Goal: Task Accomplishment & Management: Manage account settings

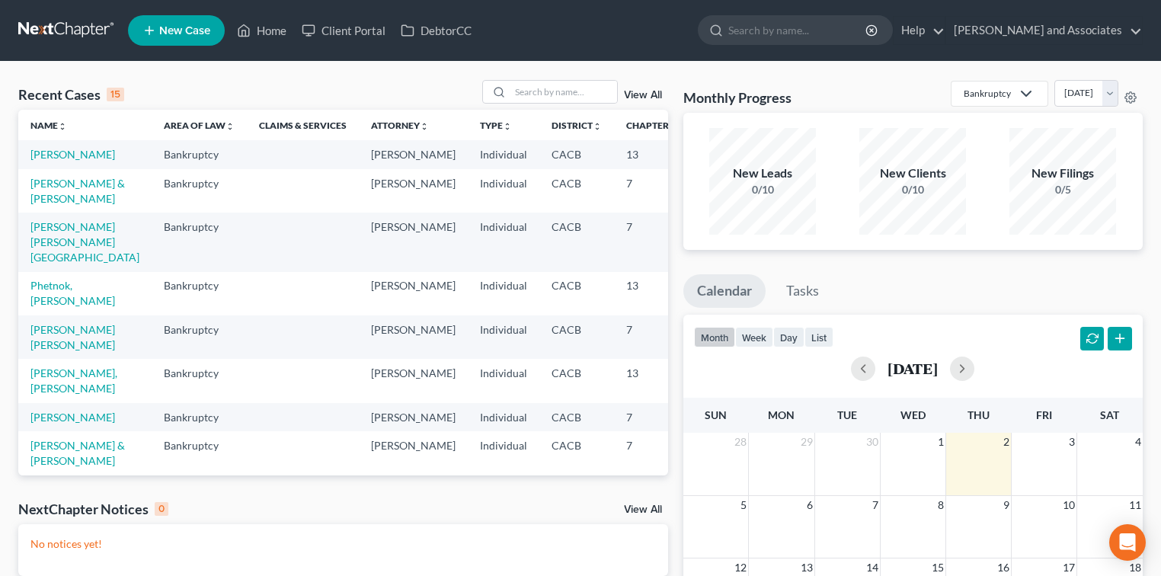
scroll to position [525, 0]
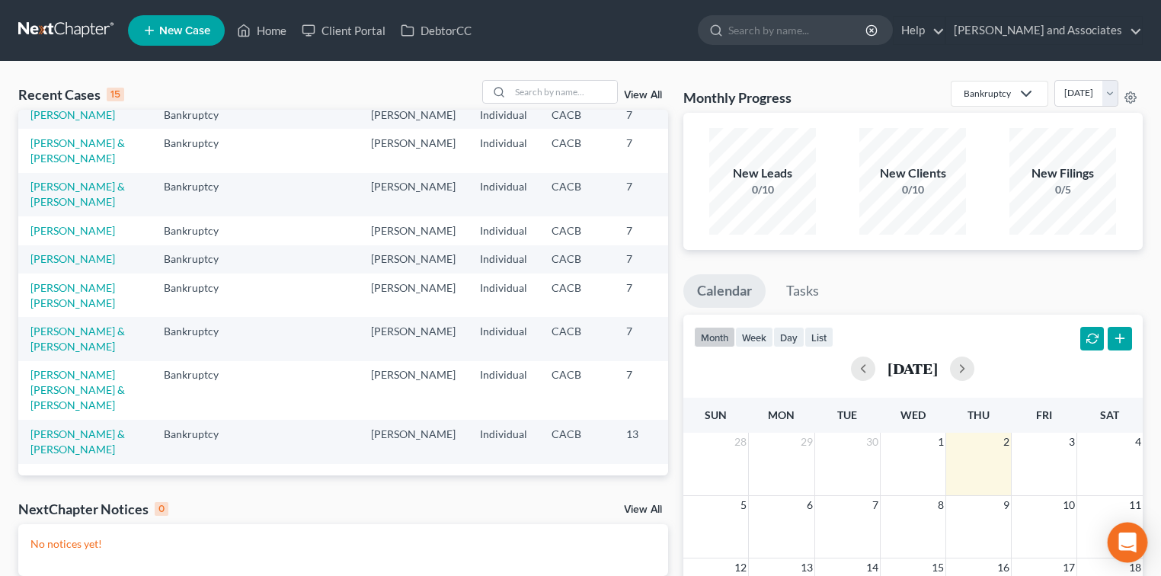
click at [1134, 544] on icon "Open Intercom Messenger" at bounding box center [1128, 542] width 20 height 20
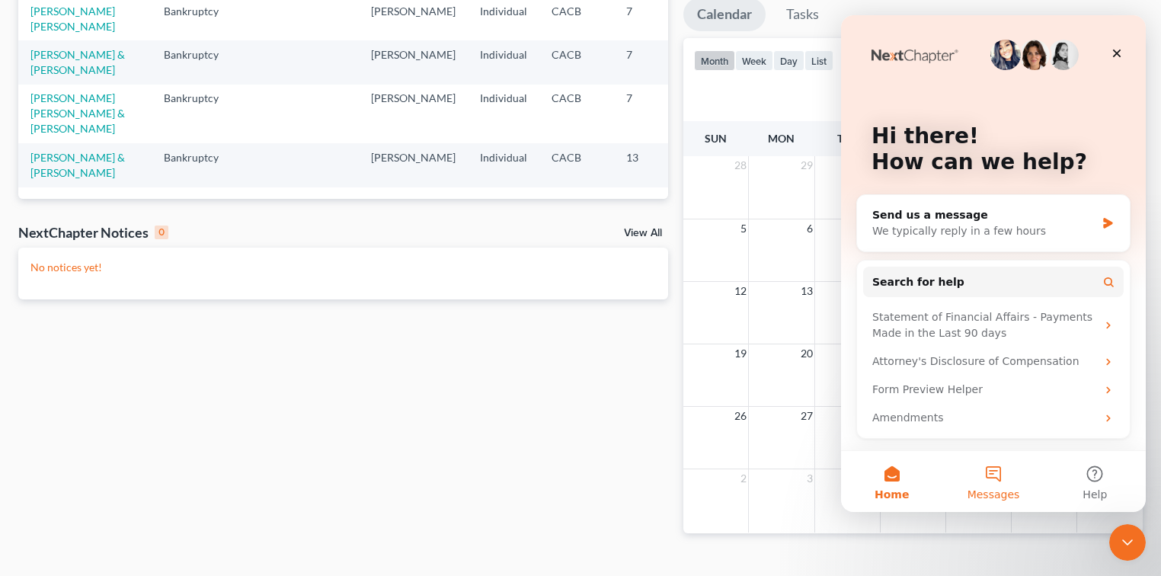
scroll to position [303, 0]
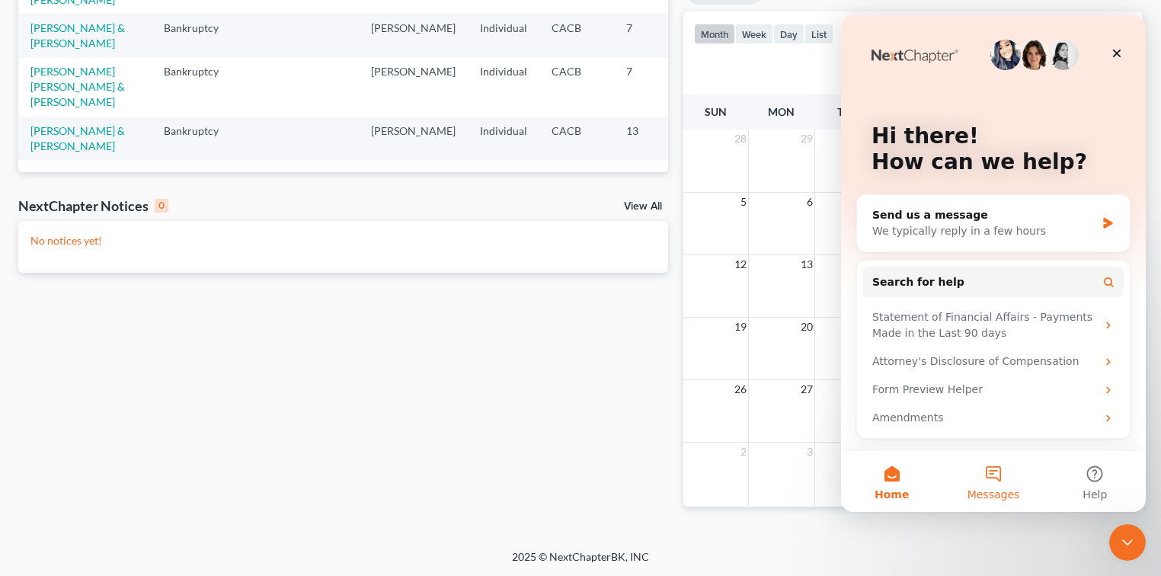
click at [987, 468] on button "Messages" at bounding box center [992, 481] width 101 height 61
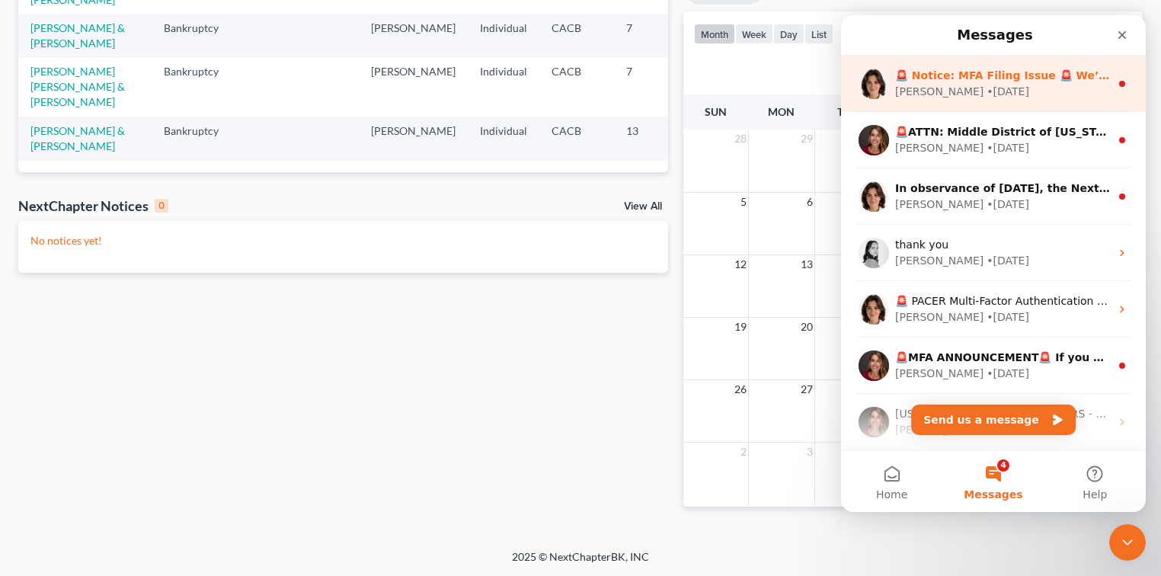
click at [1018, 105] on div "🚨 Notice: MFA Filing Issue 🚨 We’ve noticed some users are not receiving the MFA…" at bounding box center [993, 84] width 305 height 56
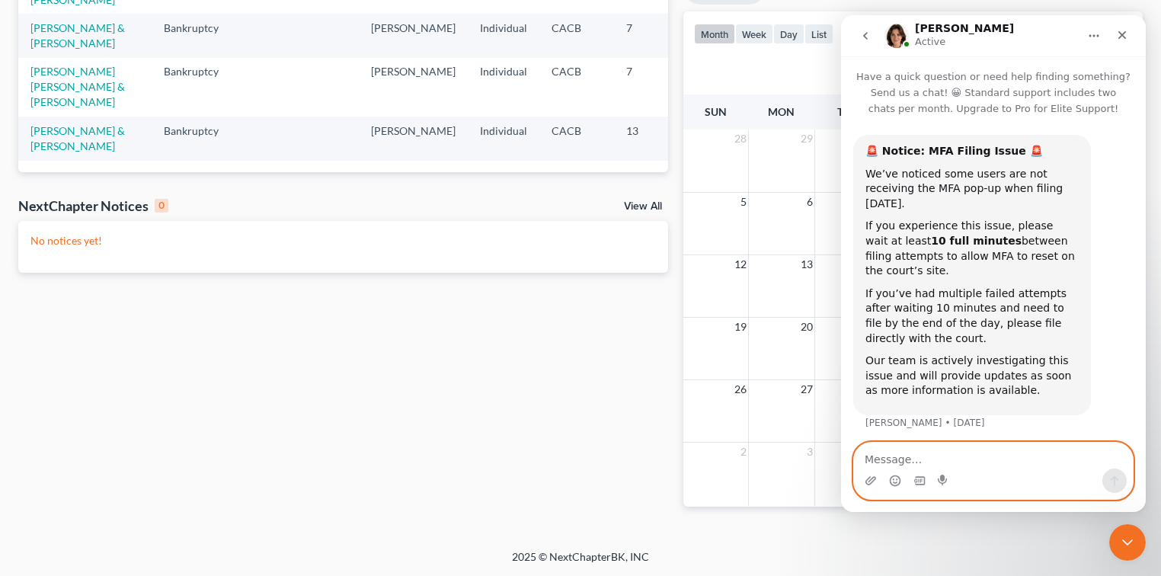
click at [936, 461] on textarea "Message…" at bounding box center [993, 456] width 279 height 26
click at [1130, 548] on icon "Close Intercom Messenger" at bounding box center [1125, 540] width 18 height 18
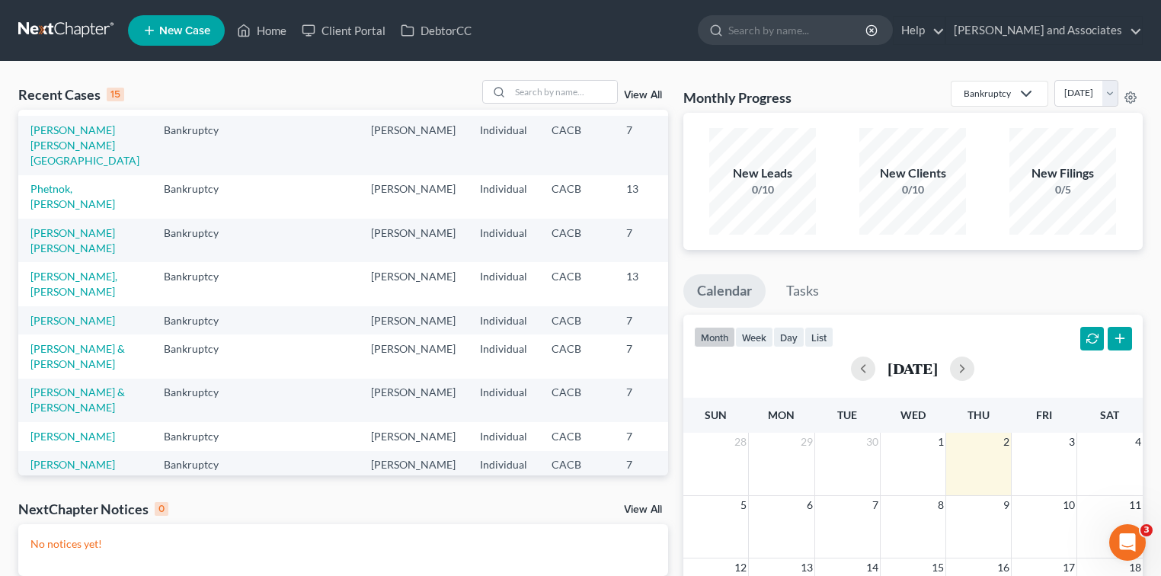
scroll to position [0, 0]
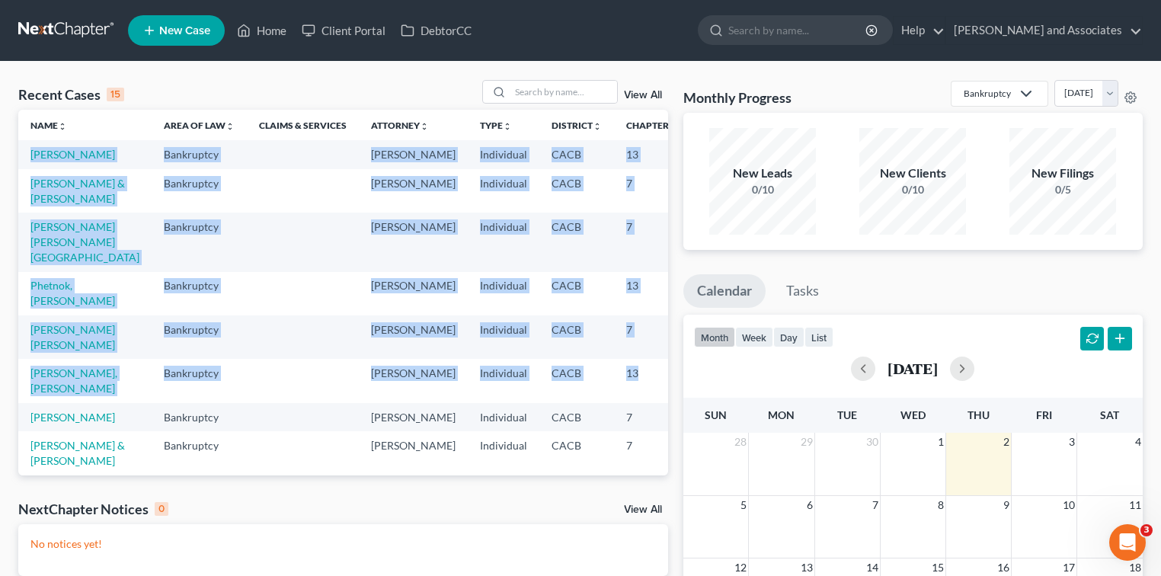
drag, startPoint x: 591, startPoint y: 433, endPoint x: 29, endPoint y: 149, distance: 629.9
click at [29, 149] on tbody "Valdez, David Bankruptcy Michael Clayton Individual CACB 13 Tun Yanes, Luis & C…" at bounding box center [390, 452] width 745 height 625
click at [247, 164] on td at bounding box center [303, 154] width 112 height 28
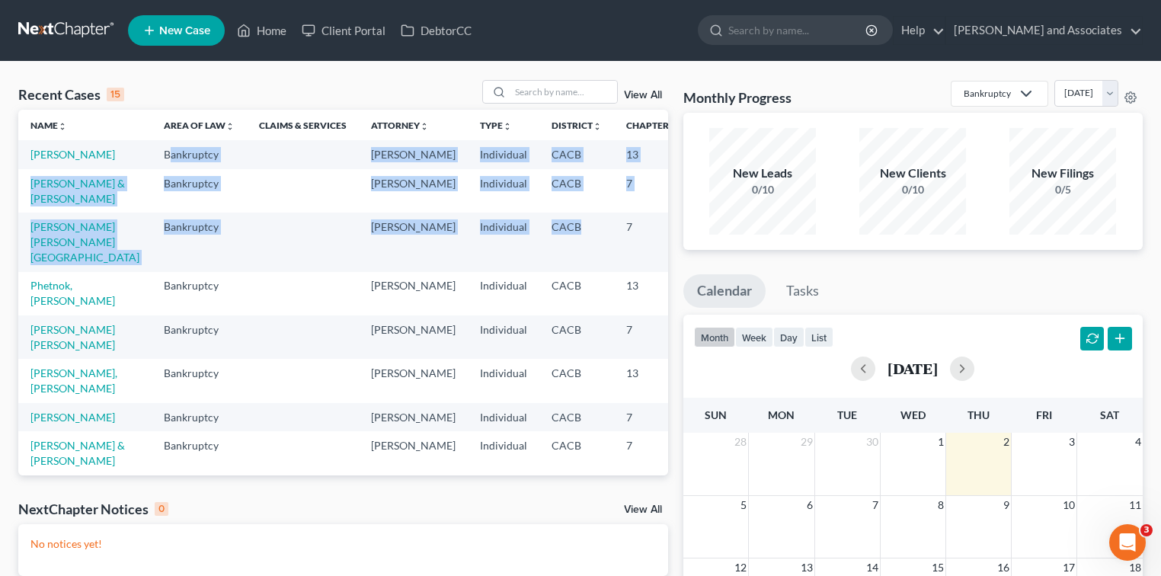
drag, startPoint x: 122, startPoint y: 148, endPoint x: 534, endPoint y: 299, distance: 439.1
click at [534, 299] on tbody "Valdez, David Bankruptcy Michael Clayton Individual CACB 13 Tun Yanes, Luis & C…" at bounding box center [390, 452] width 745 height 625
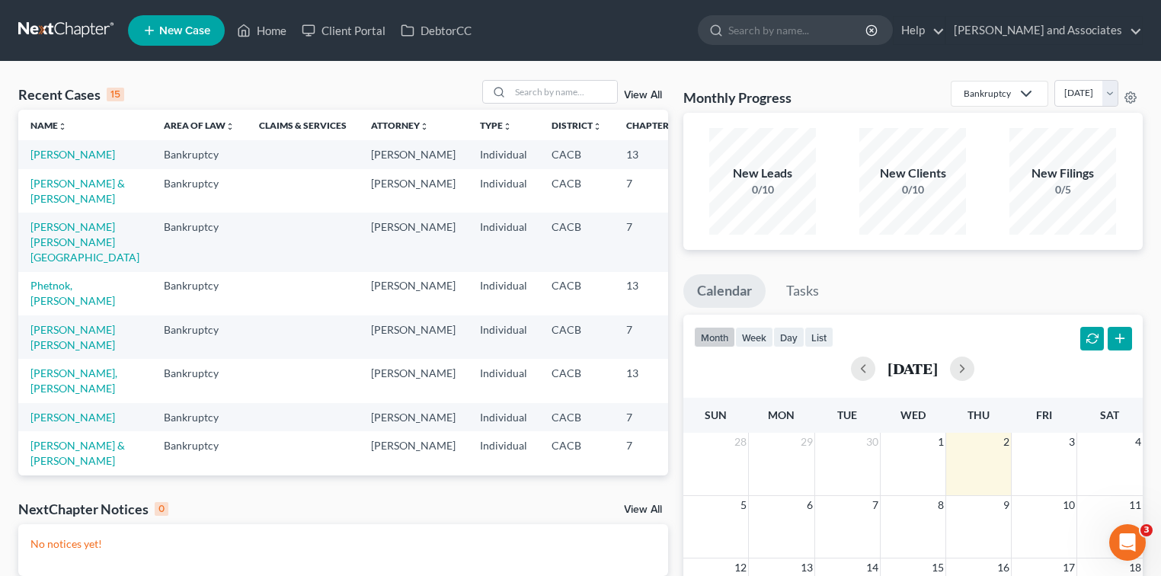
click at [614, 315] on td "13" at bounding box center [652, 293] width 76 height 43
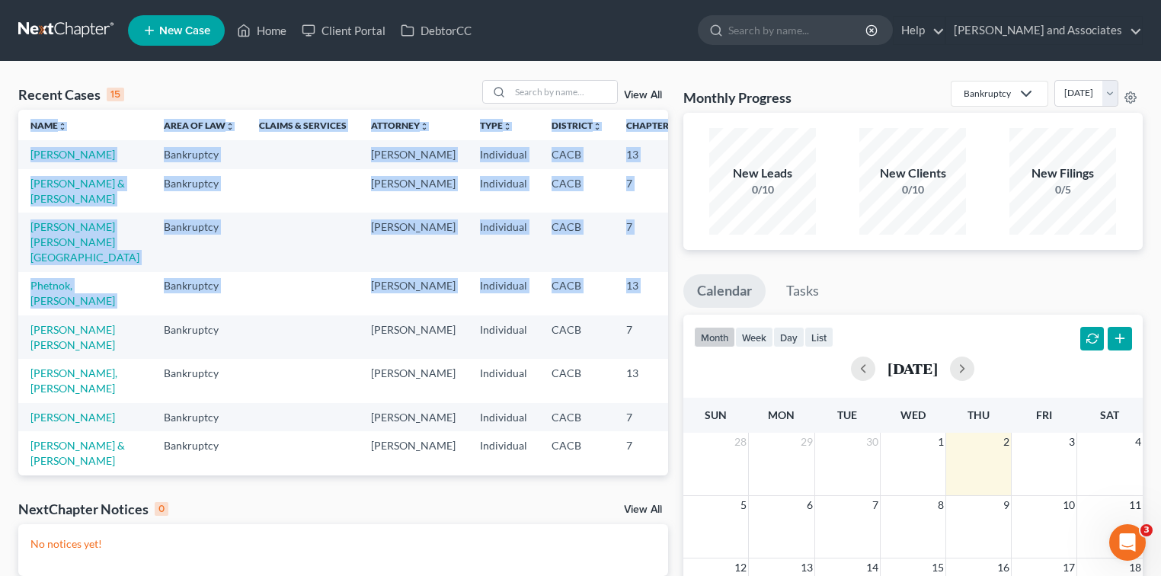
drag, startPoint x: 657, startPoint y: 346, endPoint x: 0, endPoint y: 146, distance: 686.6
click at [0, 146] on div "Recent Cases 15 View All Name unfold_more expand_more expand_less Area of Law u…" at bounding box center [580, 457] width 1161 height 791
click at [614, 213] on td "7" at bounding box center [652, 190] width 76 height 43
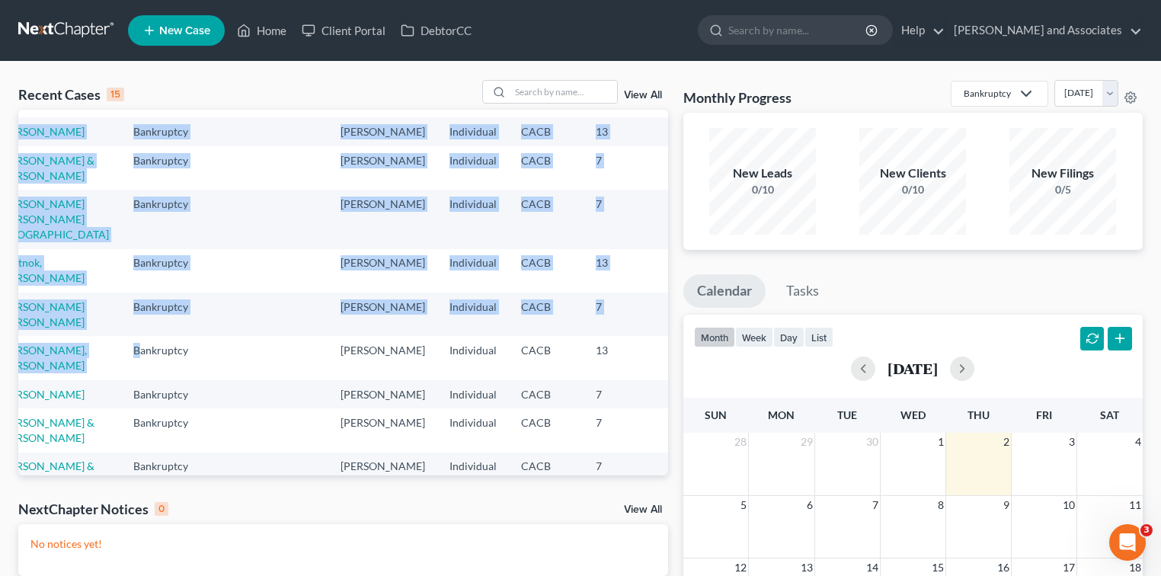
scroll to position [86, 30]
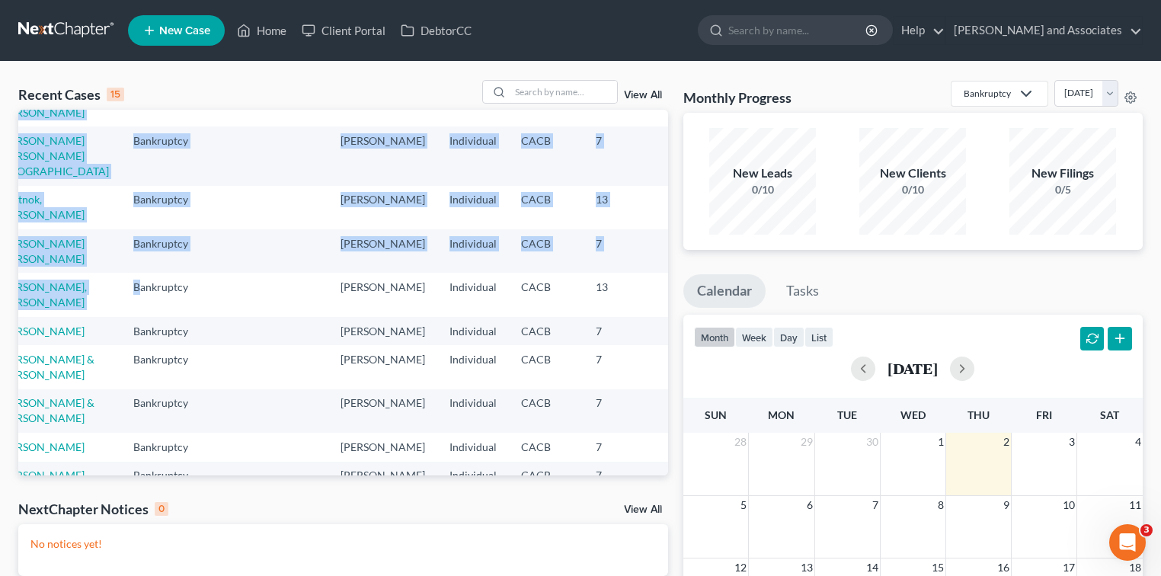
drag, startPoint x: 120, startPoint y: 433, endPoint x: 664, endPoint y: 458, distance: 544.5
click at [664, 458] on div "Name unfold_more expand_more expand_less Area of Law unfold_more expand_more ex…" at bounding box center [343, 293] width 650 height 366
click at [660, 345] on td at bounding box center [696, 331] width 73 height 28
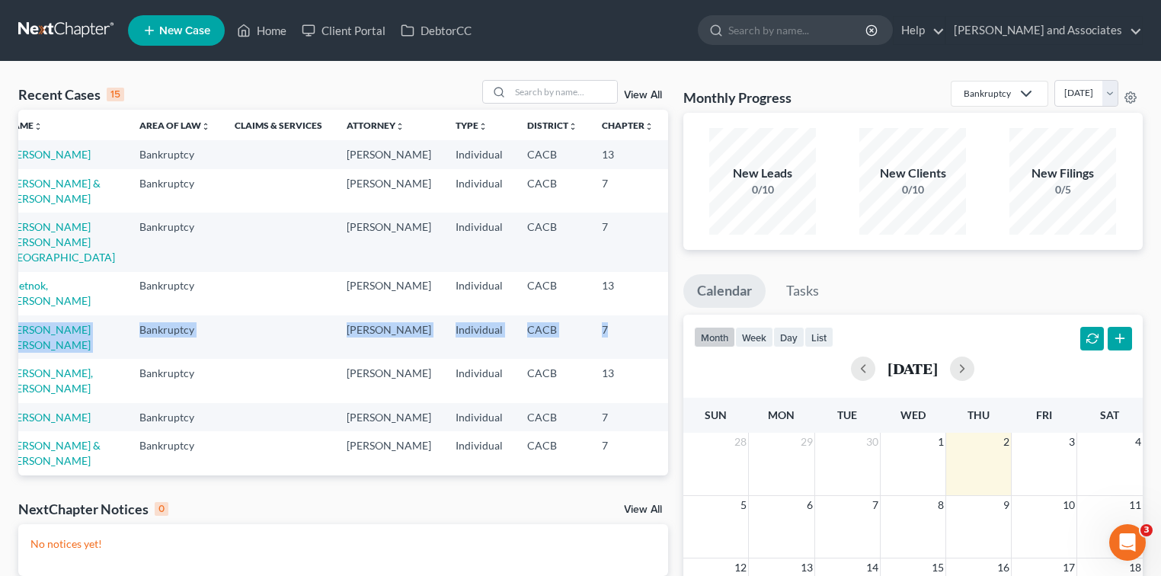
scroll to position [0, 30]
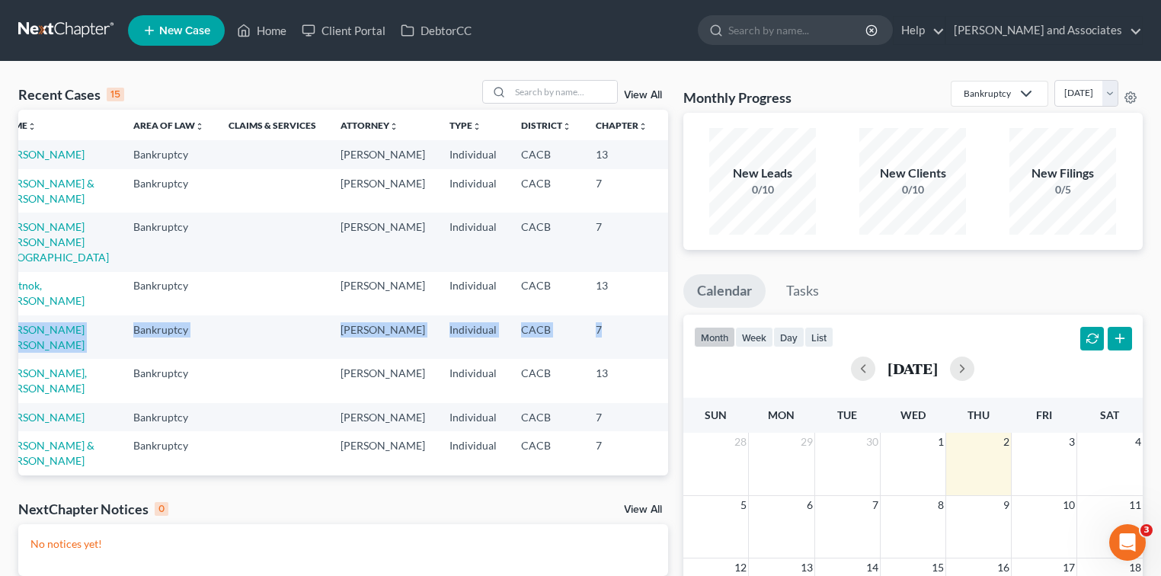
drag, startPoint x: 622, startPoint y: 333, endPoint x: 651, endPoint y: 361, distance: 41.0
click at [651, 361] on tbody "Valdez, David Bankruptcy Michael Clayton Individual CACB 13 Tun Yanes, Luis & C…" at bounding box center [360, 452] width 745 height 625
click at [660, 359] on td at bounding box center [696, 336] width 73 height 43
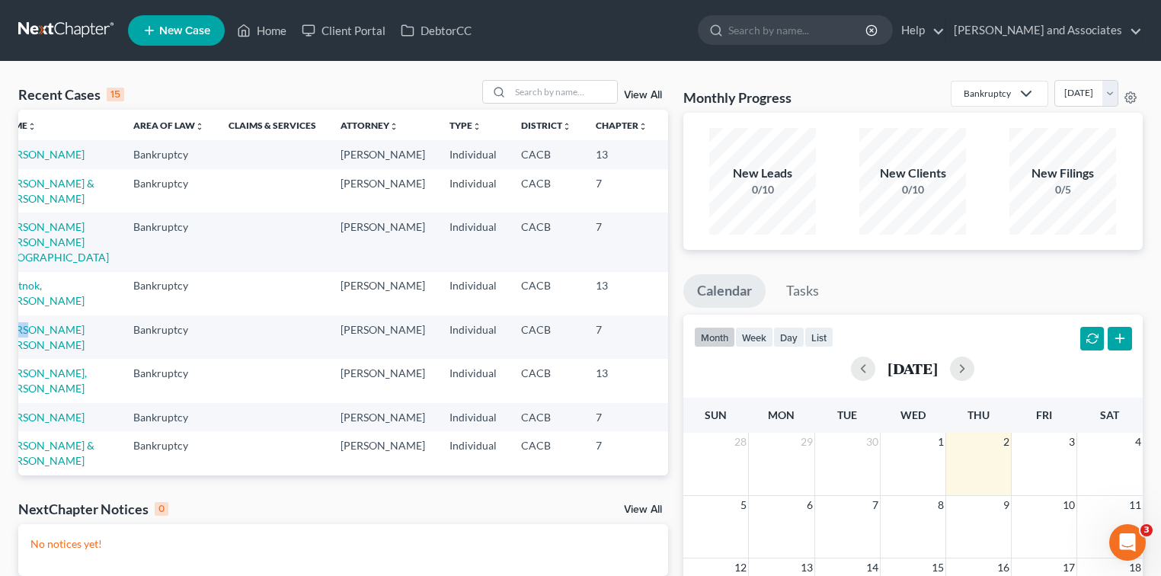
scroll to position [0, 0]
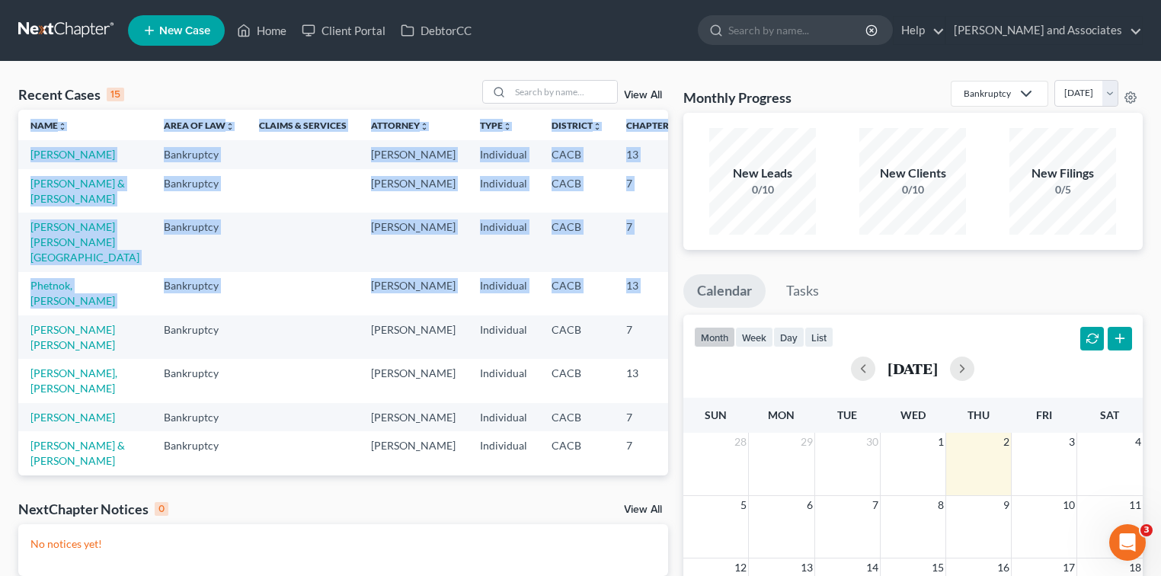
drag, startPoint x: 644, startPoint y: 347, endPoint x: 12, endPoint y: 337, distance: 631.6
click at [12, 337] on div "Recent Cases 15 View All Name unfold_more expand_more expand_less Area of Law u…" at bounding box center [343, 457] width 665 height 754
click at [247, 271] on td at bounding box center [303, 242] width 112 height 59
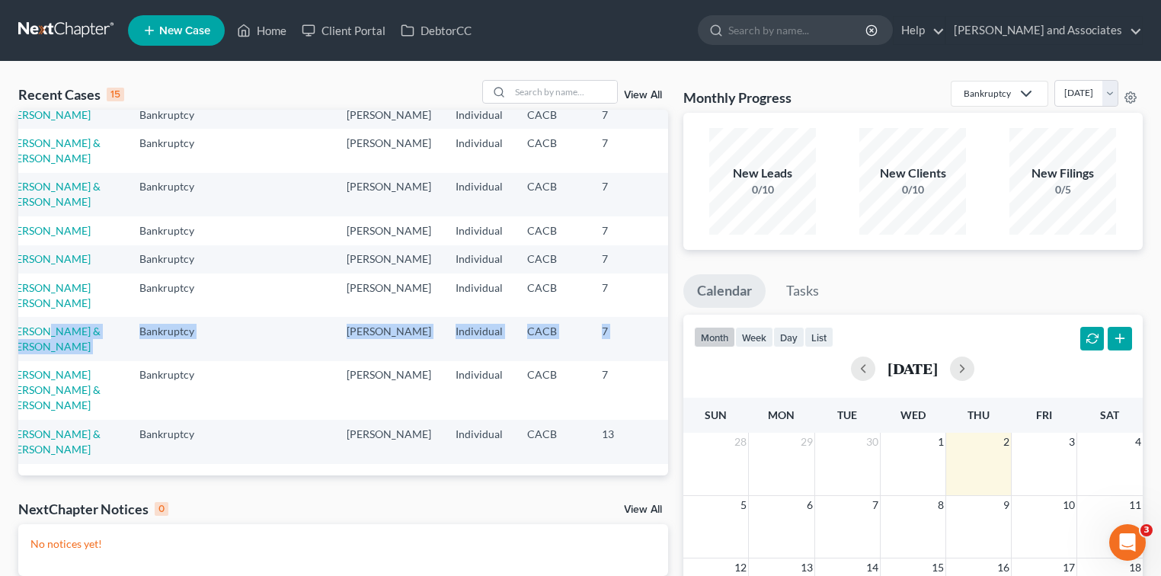
scroll to position [525, 30]
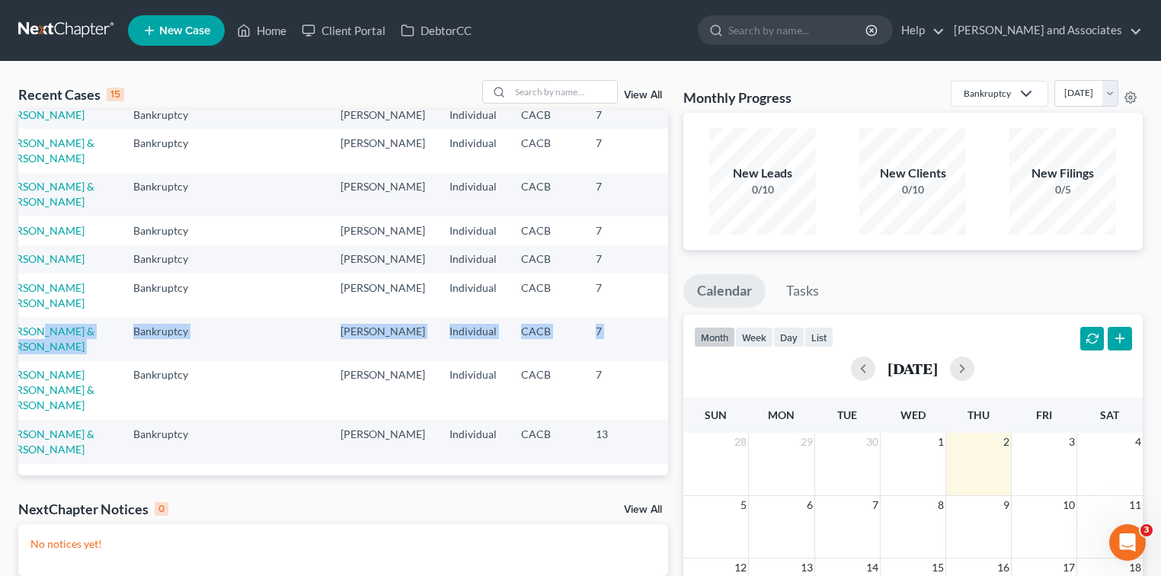
drag, startPoint x: 91, startPoint y: 254, endPoint x: 650, endPoint y: 285, distance: 559.2
click at [650, 317] on tr "George, David & Susan Bankruptcy Michael Clayton Individual CACB 7 9:25-bk-1114…" at bounding box center [360, 338] width 745 height 43
click at [660, 317] on td "9:25-bk-11140-RC" at bounding box center [696, 338] width 73 height 43
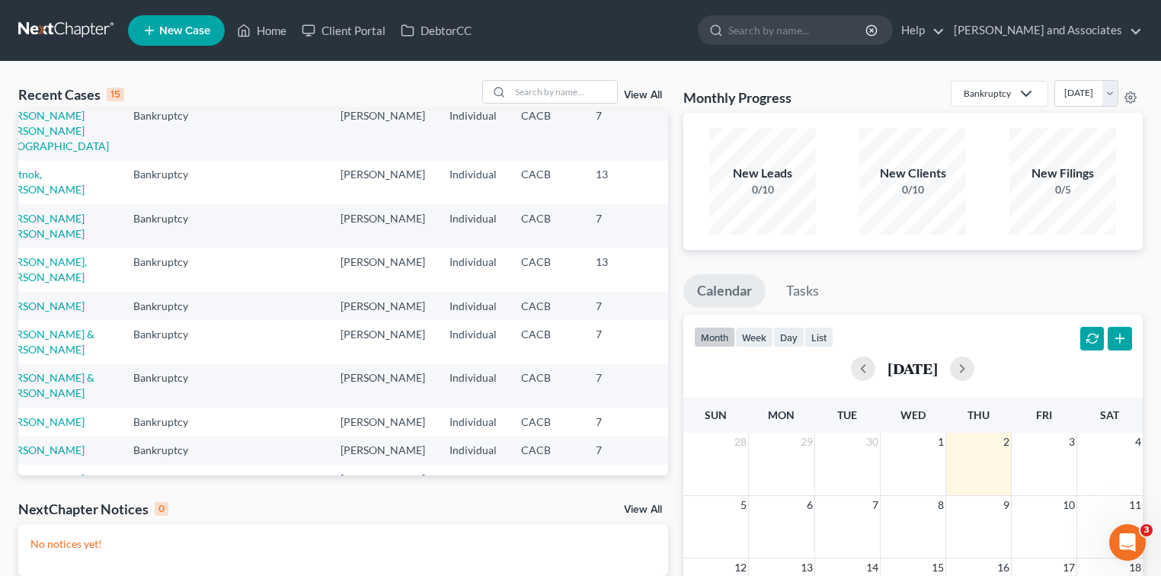
scroll to position [0, 30]
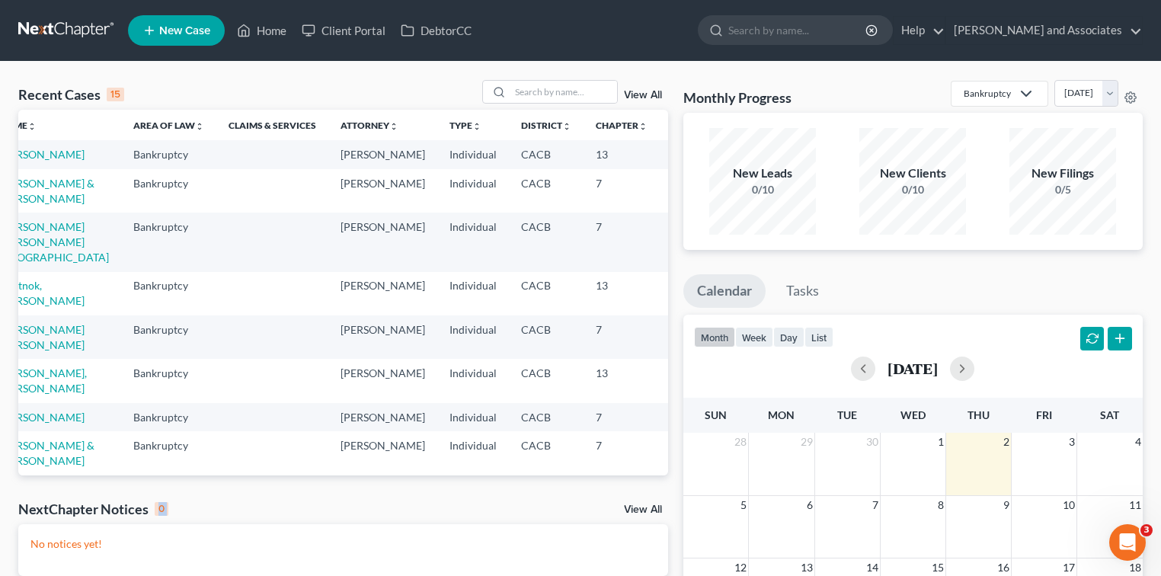
drag, startPoint x: 584, startPoint y: 477, endPoint x: 313, endPoint y: 475, distance: 270.4
click at [300, 483] on div "Recent Cases 15 View All Name unfold_more expand_more expand_less Area of Law u…" at bounding box center [343, 457] width 665 height 754
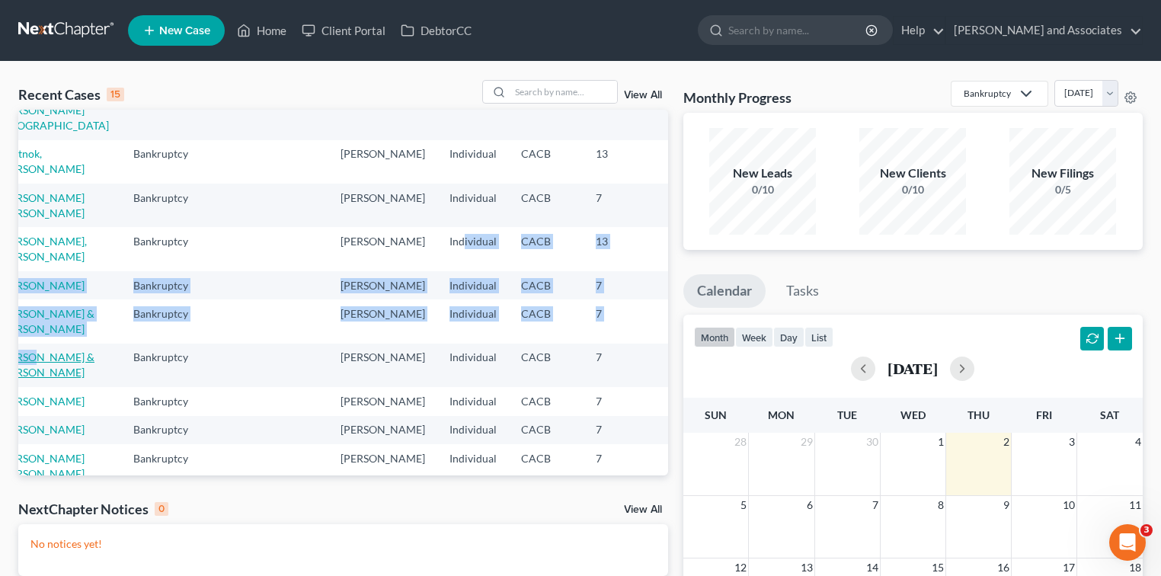
drag, startPoint x: 387, startPoint y: 462, endPoint x: 40, endPoint y: 457, distance: 346.7
click at [40, 457] on tbody "Valdez, David Bankruptcy Michael Clayton Individual CACB 13 Tun Yanes, Luis & C…" at bounding box center [360, 320] width 745 height 625
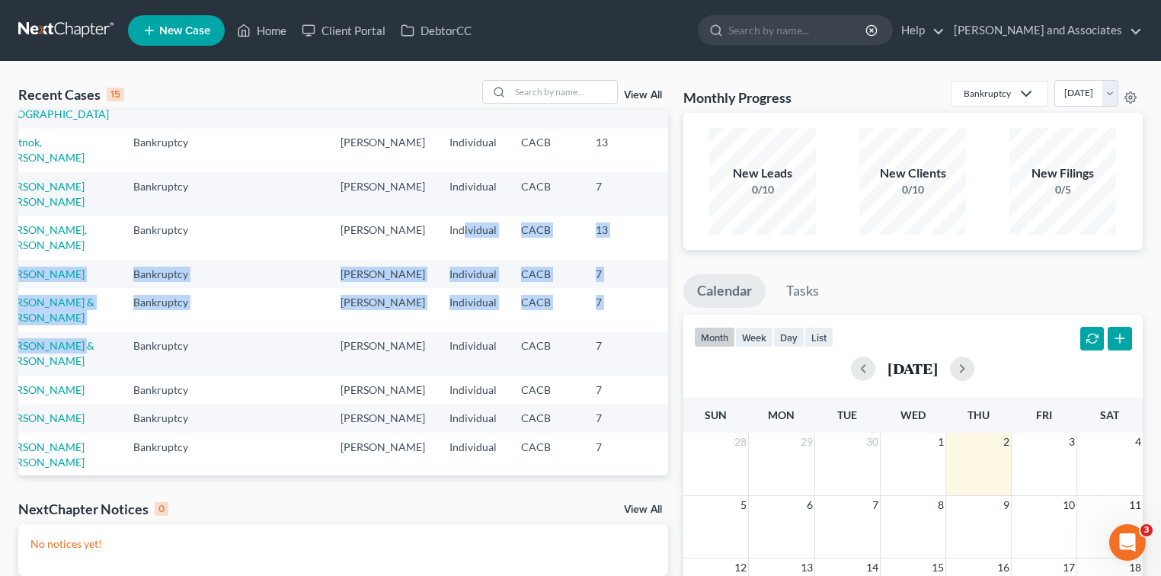
scroll to position [143, 0]
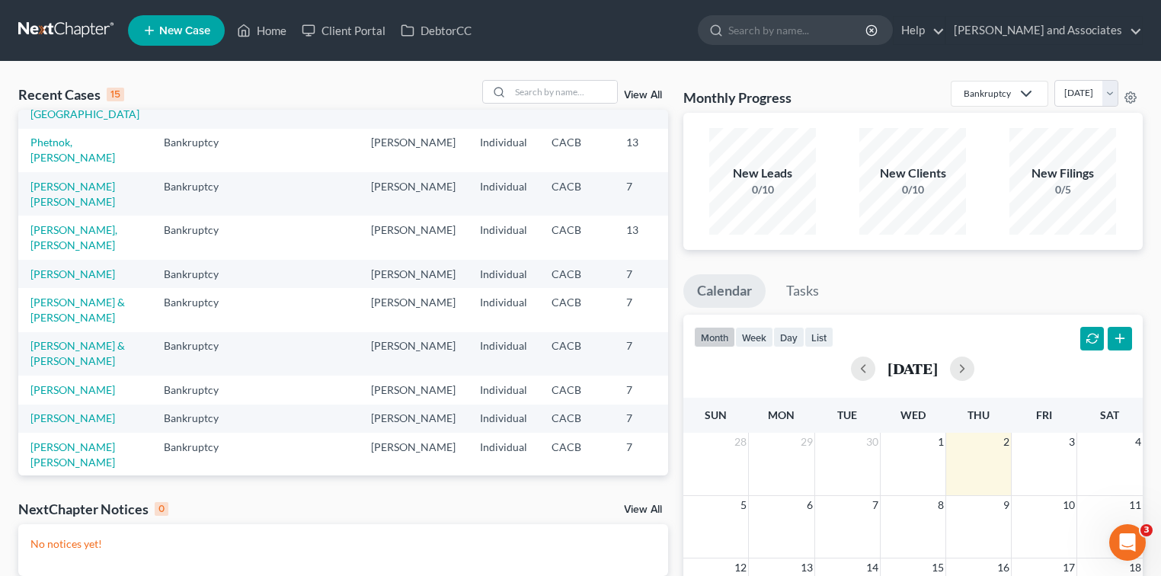
click at [312, 510] on div "NextChapter Notices 0 View All" at bounding box center [343, 512] width 650 height 24
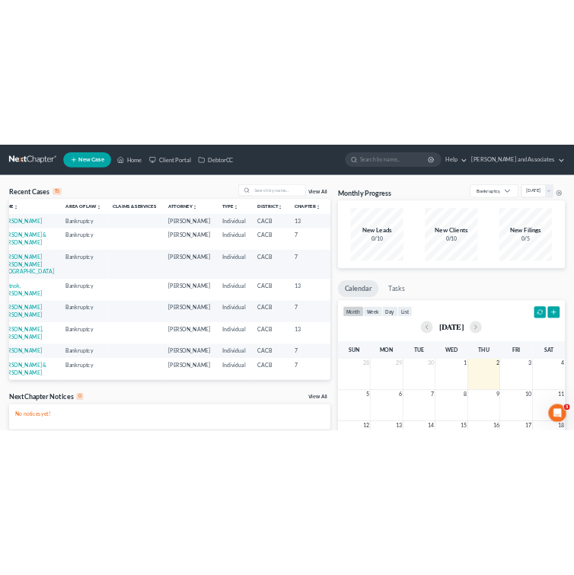
scroll to position [0, 0]
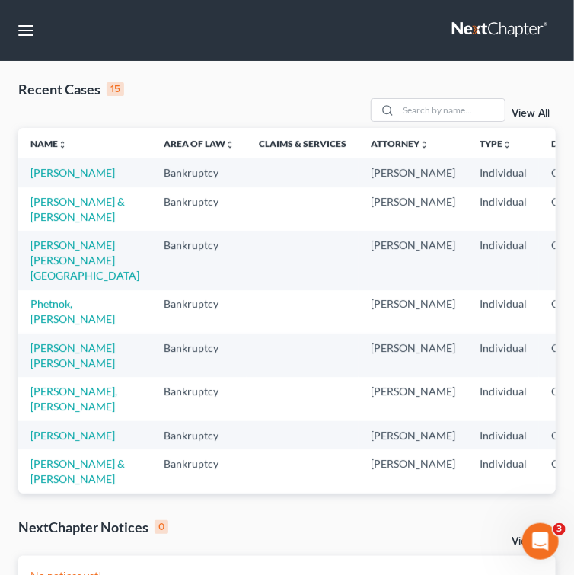
click at [60, 186] on td "[PERSON_NAME]" at bounding box center [84, 172] width 133 height 28
click at [54, 187] on td "[PERSON_NAME]" at bounding box center [84, 172] width 133 height 28
click at [54, 179] on link "[PERSON_NAME]" at bounding box center [72, 172] width 85 height 13
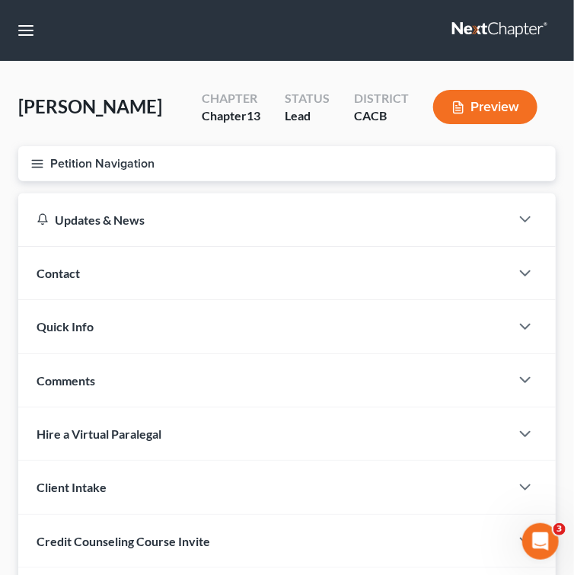
click at [29, 158] on button "Petition Navigation" at bounding box center [287, 163] width 538 height 35
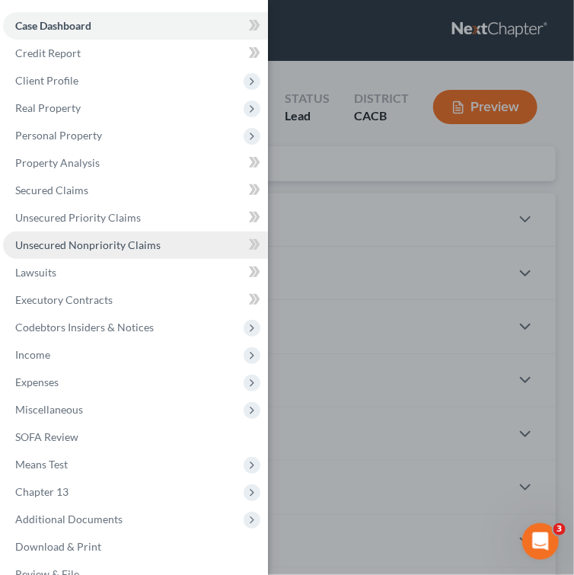
click at [145, 249] on span "Unsecured Nonpriority Claims" at bounding box center [88, 244] width 146 height 13
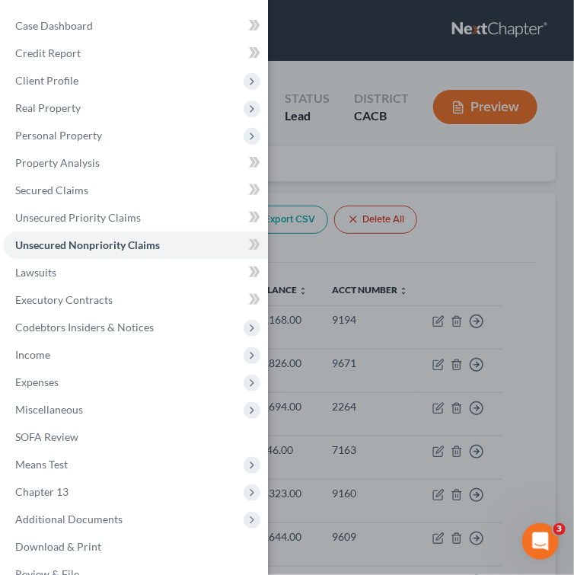
click at [521, 244] on div "Case Dashboard Payments Invoices Payments Payments Credit Report Client Profile" at bounding box center [287, 287] width 574 height 575
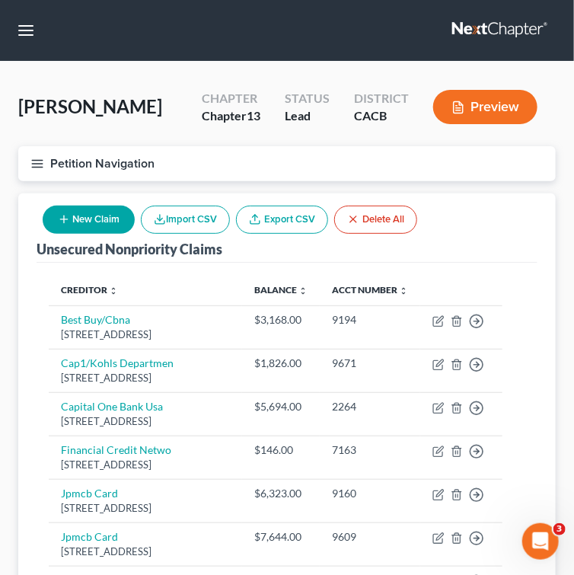
click at [27, 162] on button "Petition Navigation" at bounding box center [287, 163] width 538 height 35
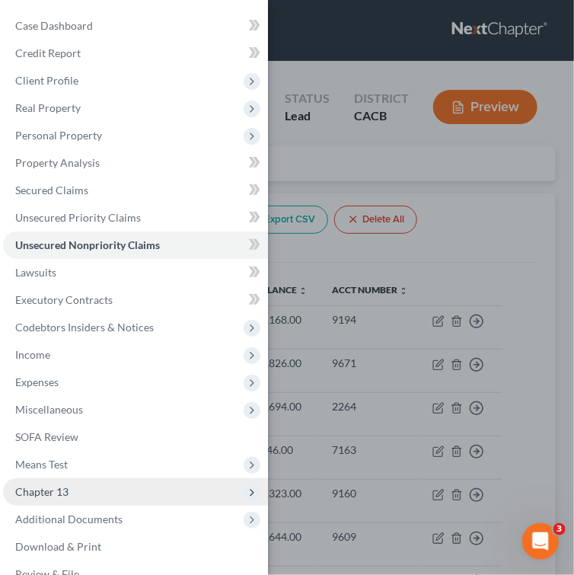
click at [90, 485] on span "Chapter 13" at bounding box center [135, 491] width 265 height 27
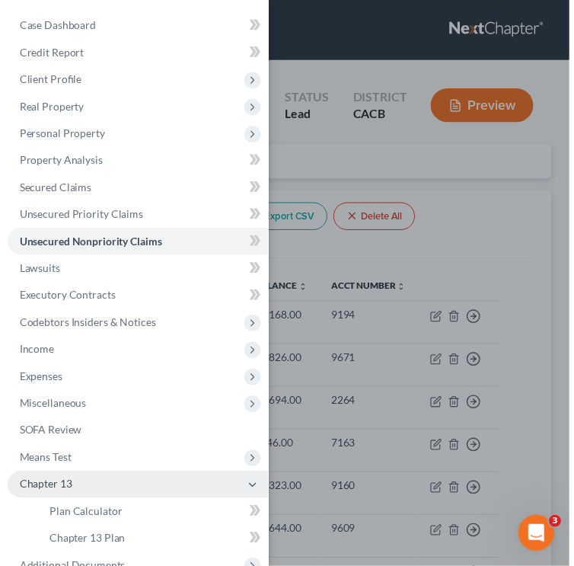
scroll to position [79, 0]
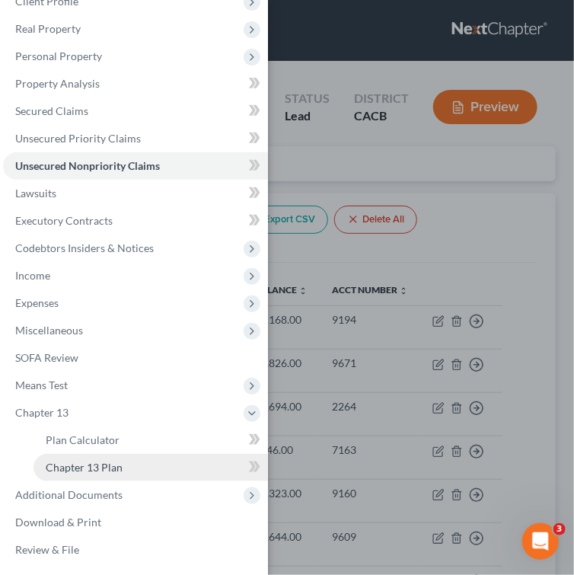
click at [171, 465] on link "Chapter 13 Plan" at bounding box center [151, 467] width 235 height 27
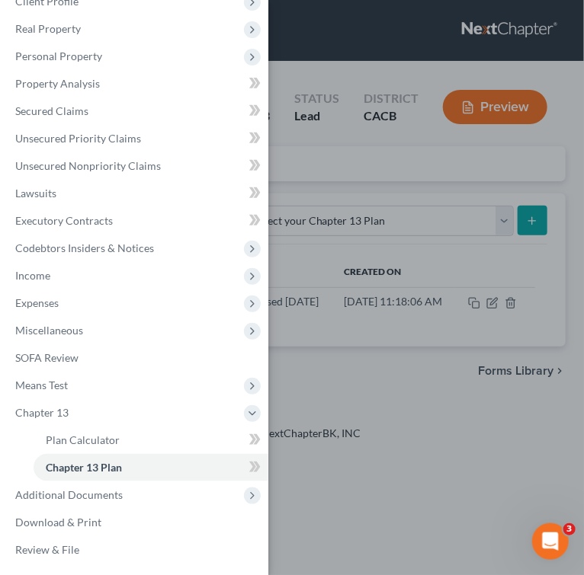
click at [411, 264] on div "Case Dashboard Payments Invoices Payments Payments Credit Report Client Profile" at bounding box center [292, 287] width 584 height 575
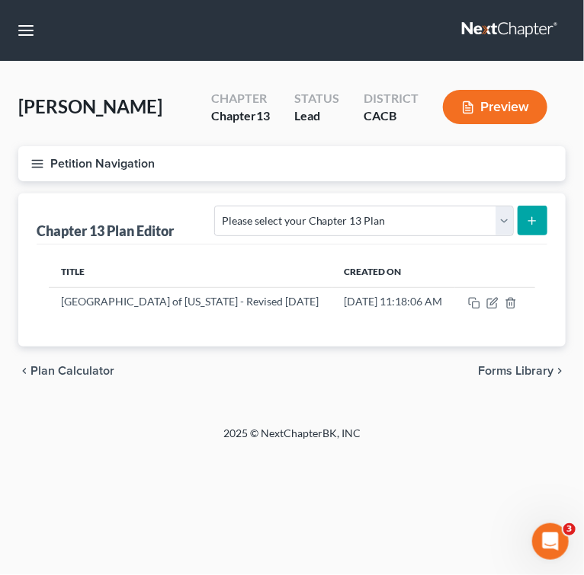
click at [27, 157] on button "Petition Navigation" at bounding box center [291, 163] width 547 height 35
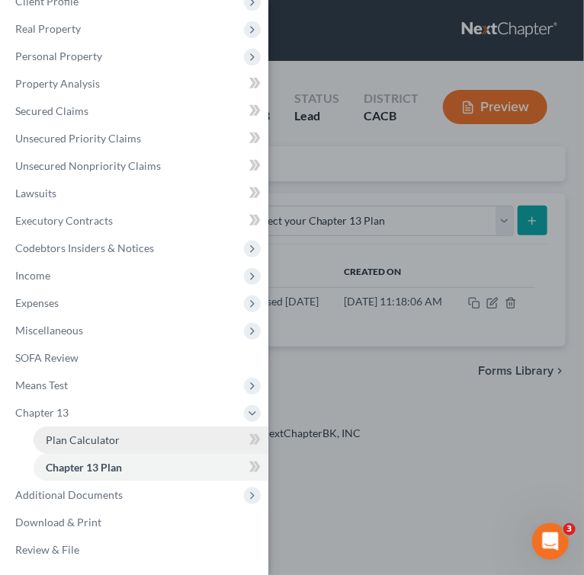
click at [125, 435] on link "Plan Calculator" at bounding box center [151, 440] width 235 height 27
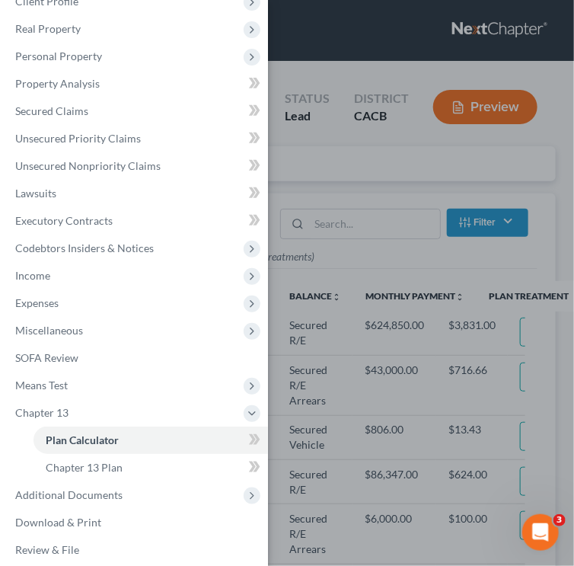
select select "59"
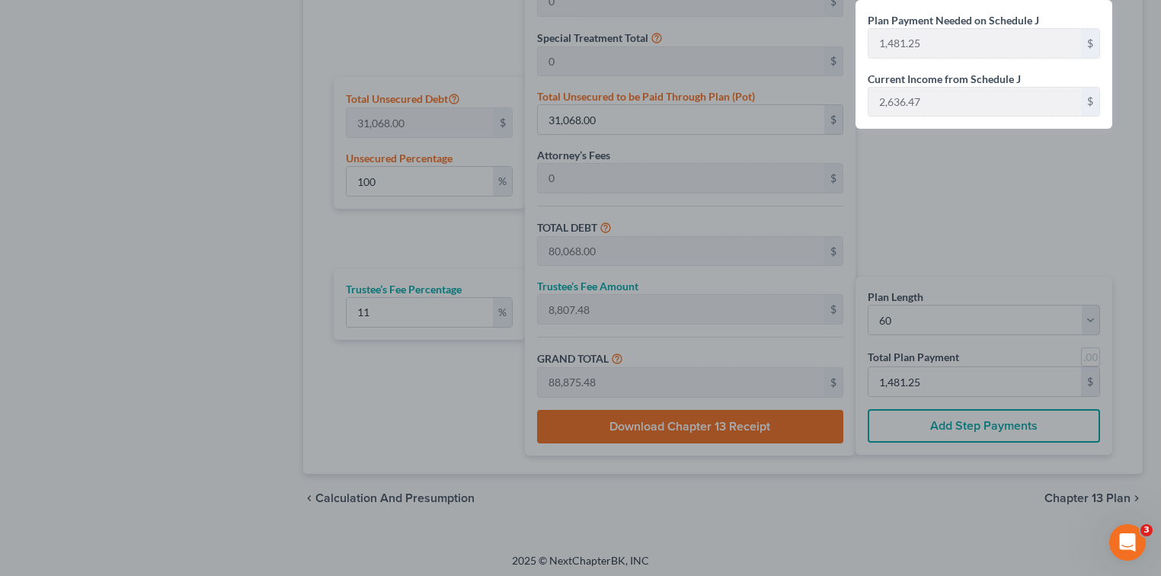
scroll to position [904, 0]
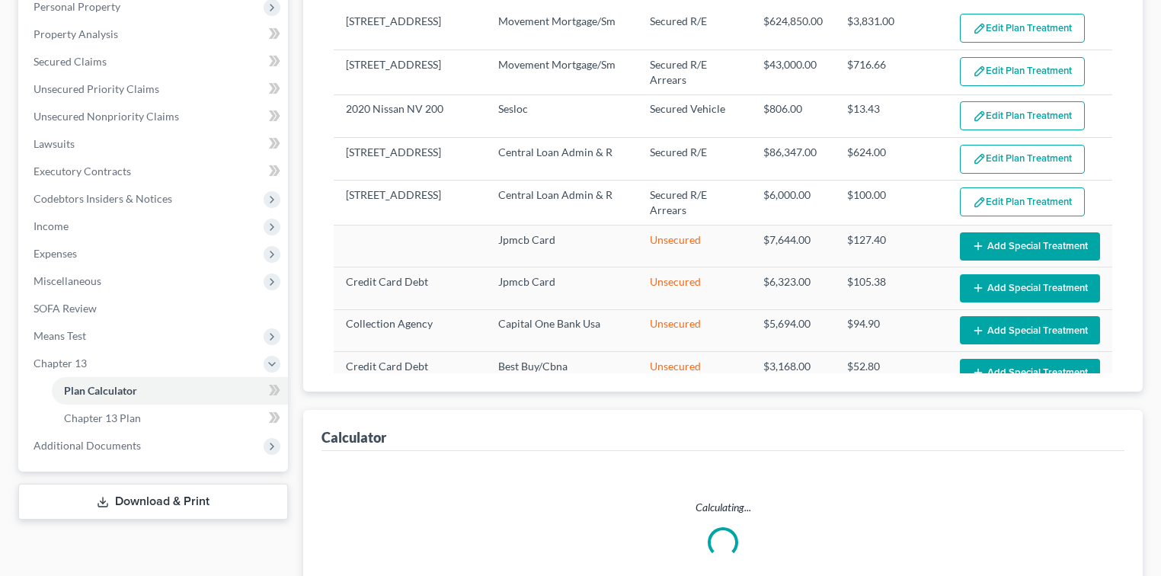
scroll to position [417, 0]
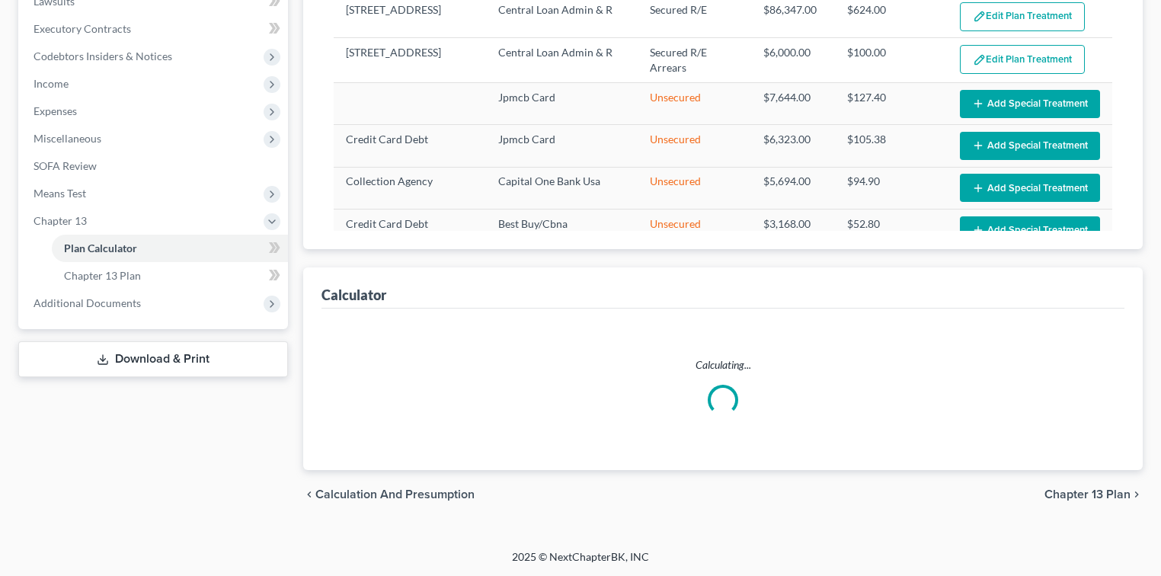
select select "59"
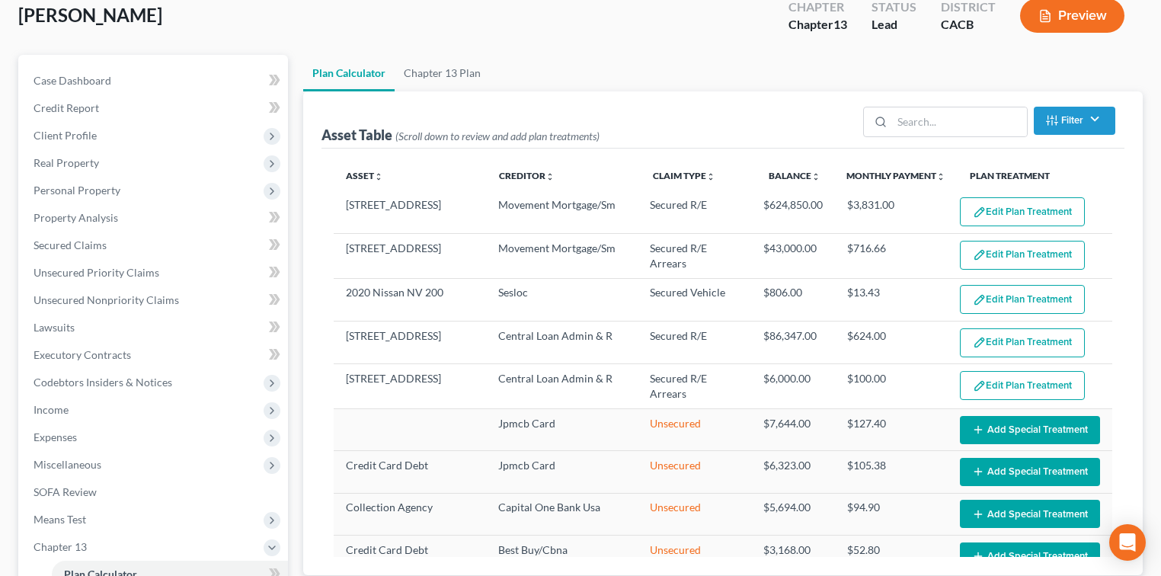
scroll to position [0, 0]
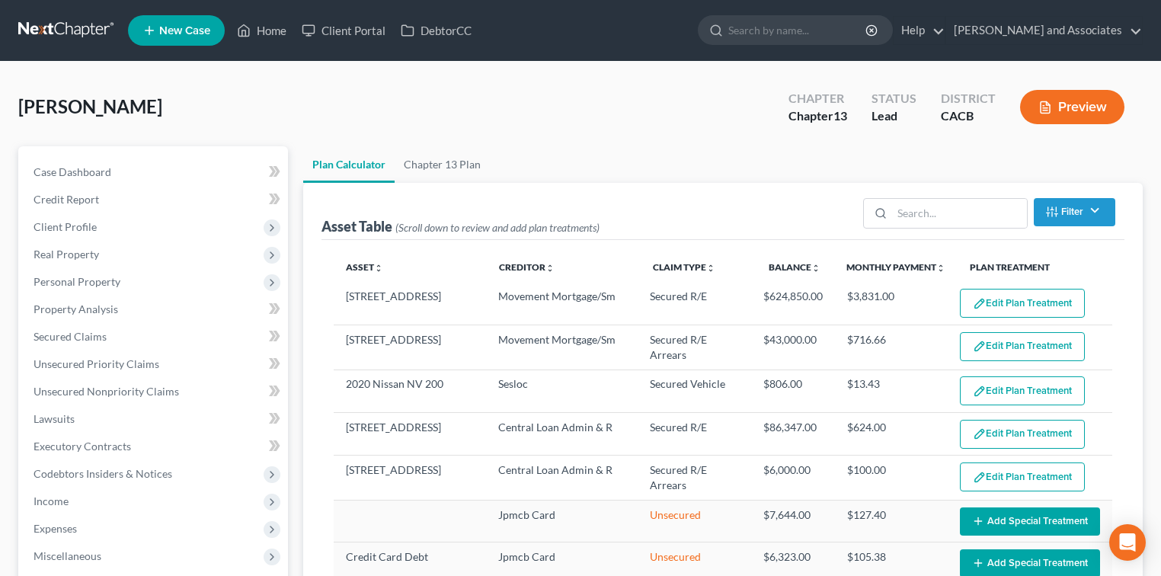
click at [71, 35] on link at bounding box center [67, 30] width 98 height 27
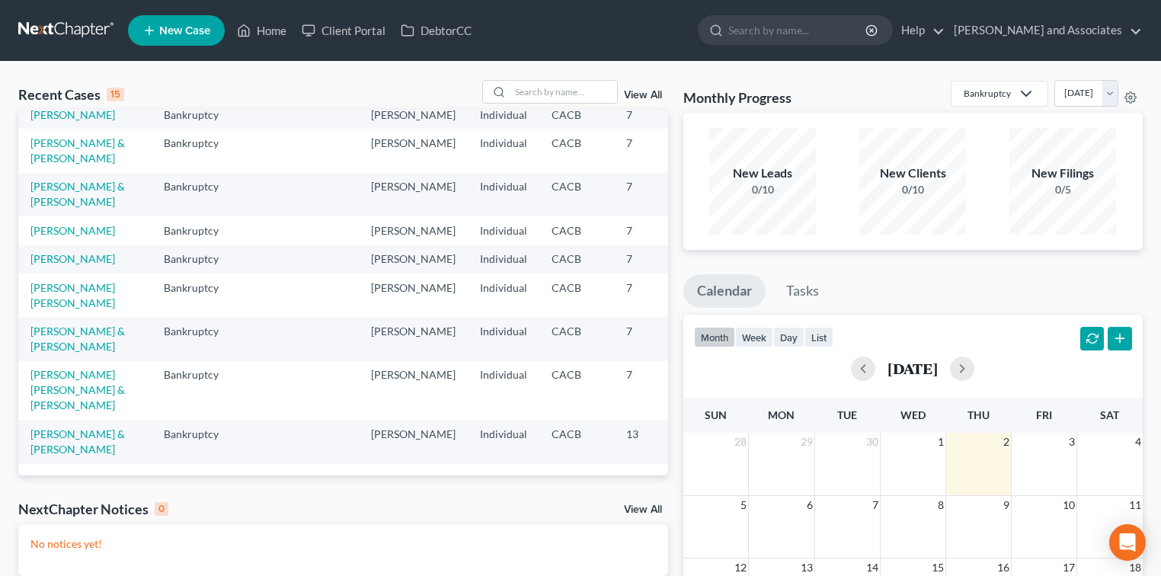
scroll to position [406, 0]
click at [68, 143] on link "Mora, Jorge & Mirella" at bounding box center [77, 150] width 94 height 28
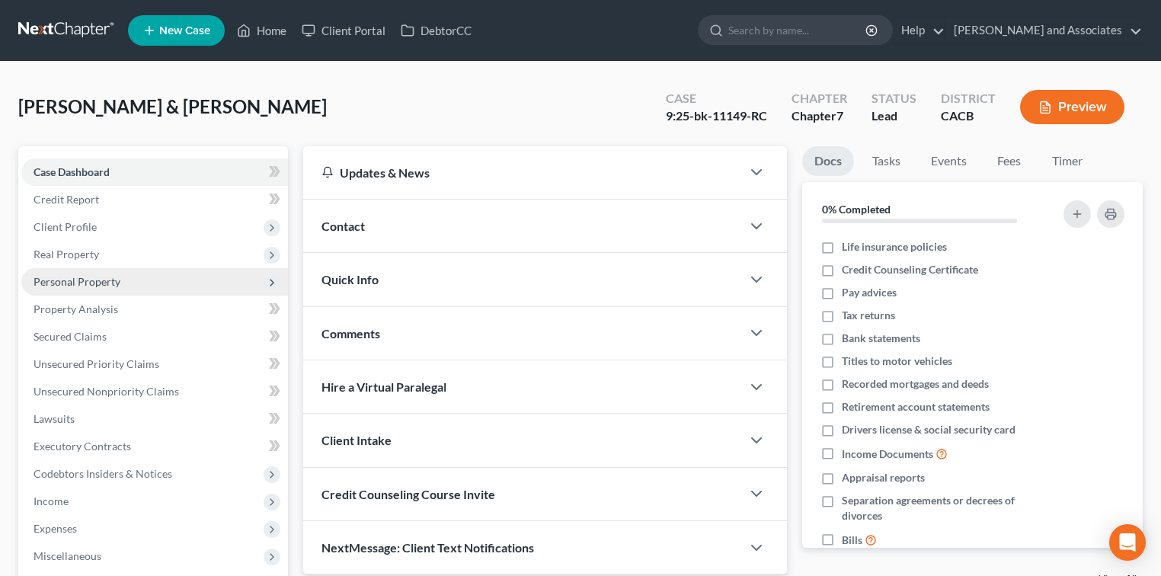
click at [92, 283] on span "Personal Property" at bounding box center [77, 281] width 87 height 13
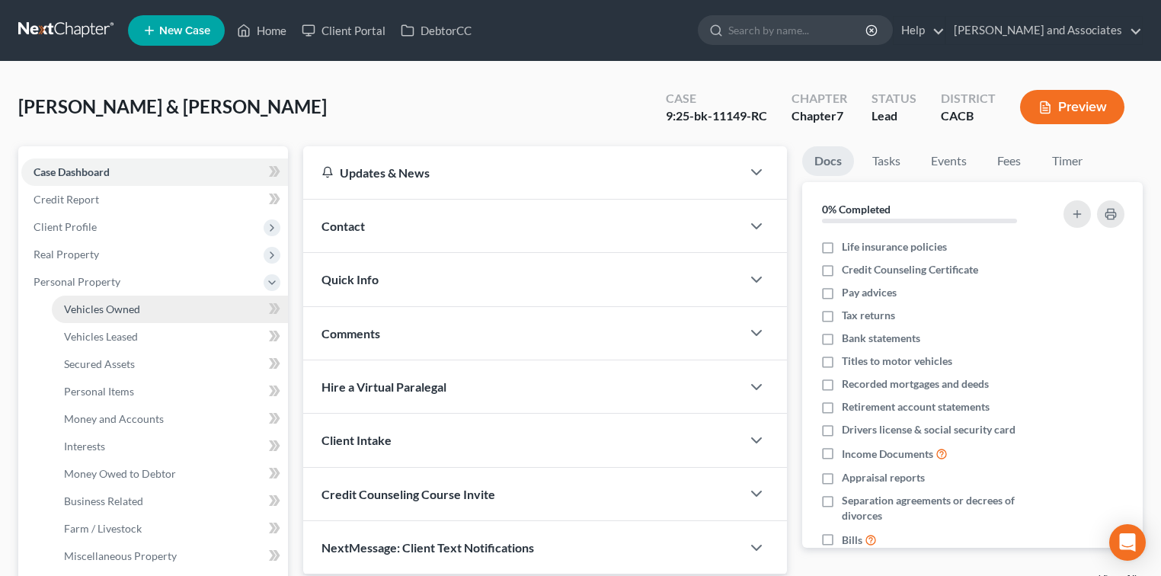
click at [116, 306] on span "Vehicles Owned" at bounding box center [102, 308] width 76 height 13
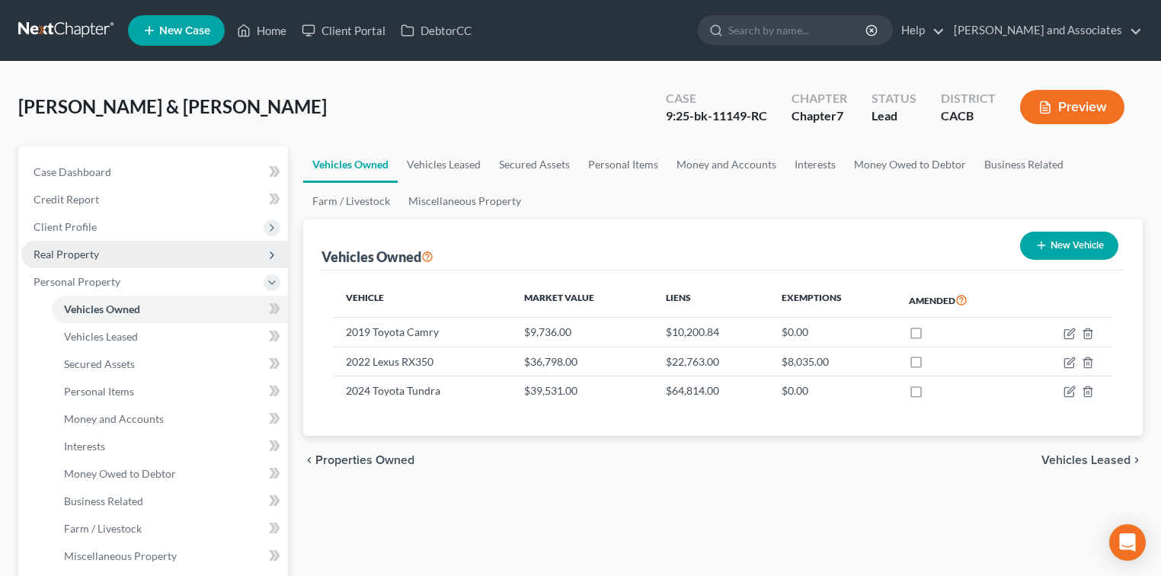
click at [114, 258] on span "Real Property" at bounding box center [154, 254] width 267 height 27
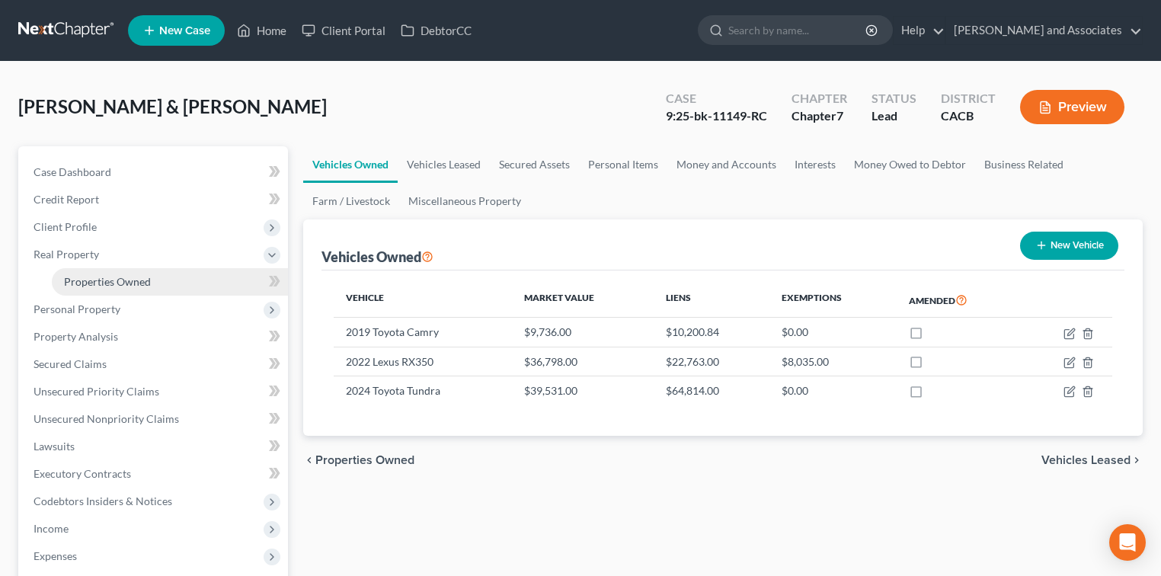
click at [112, 278] on span "Properties Owned" at bounding box center [107, 281] width 87 height 13
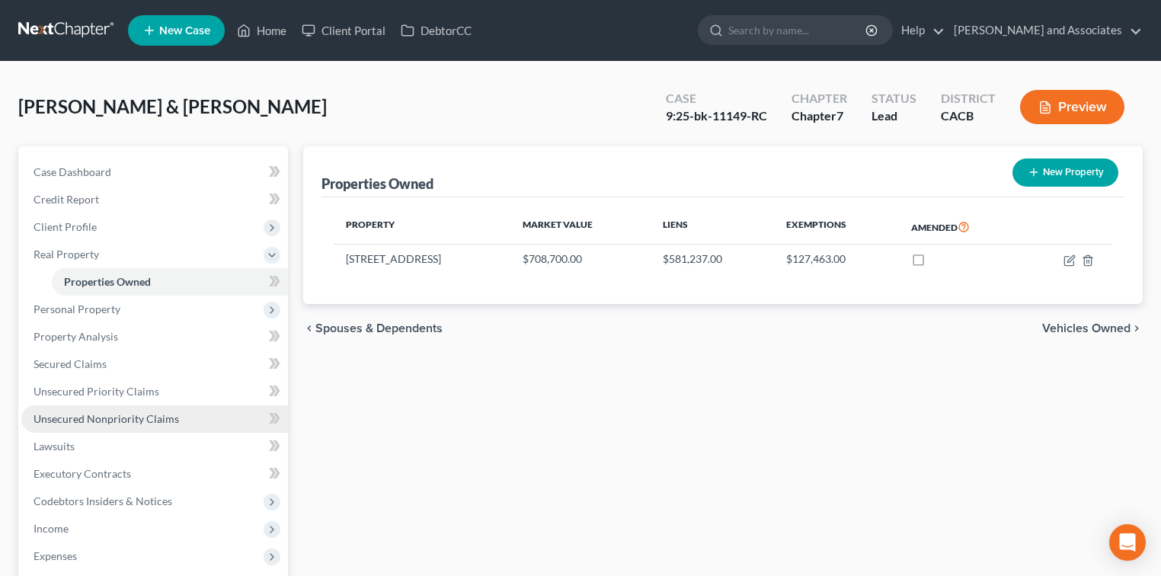
click at [138, 414] on span "Unsecured Nonpriority Claims" at bounding box center [107, 418] width 146 height 13
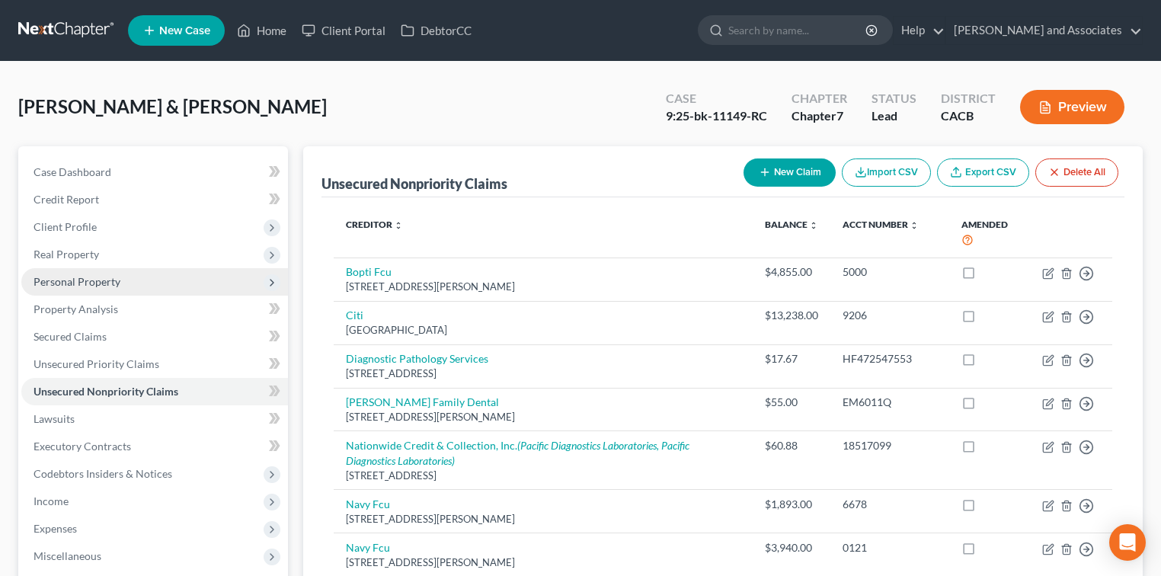
click at [103, 286] on span "Personal Property" at bounding box center [77, 281] width 87 height 13
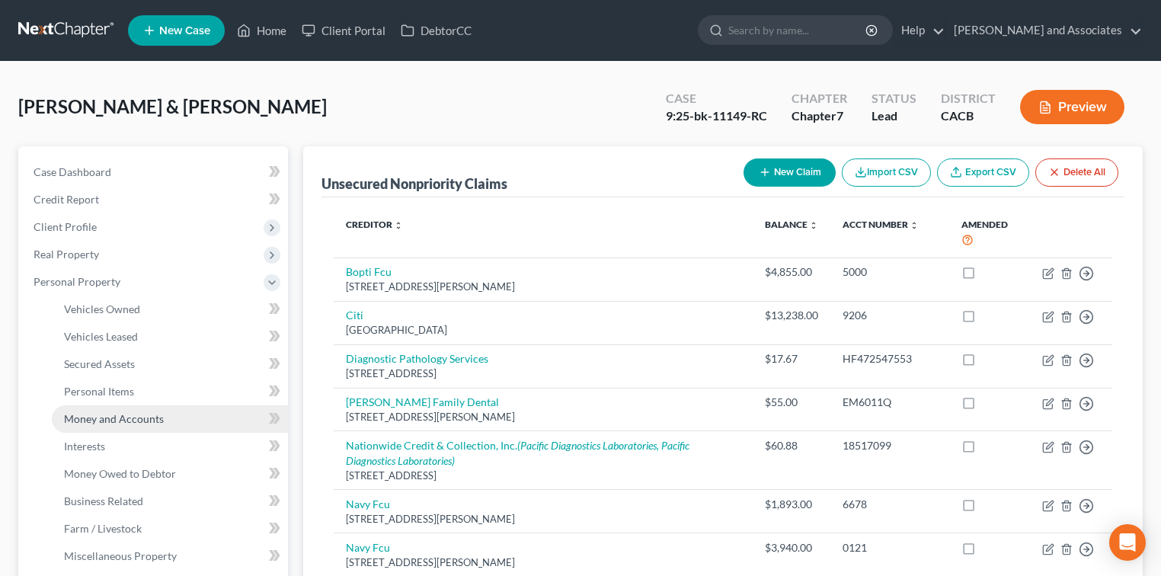
click at [125, 418] on span "Money and Accounts" at bounding box center [114, 418] width 100 height 13
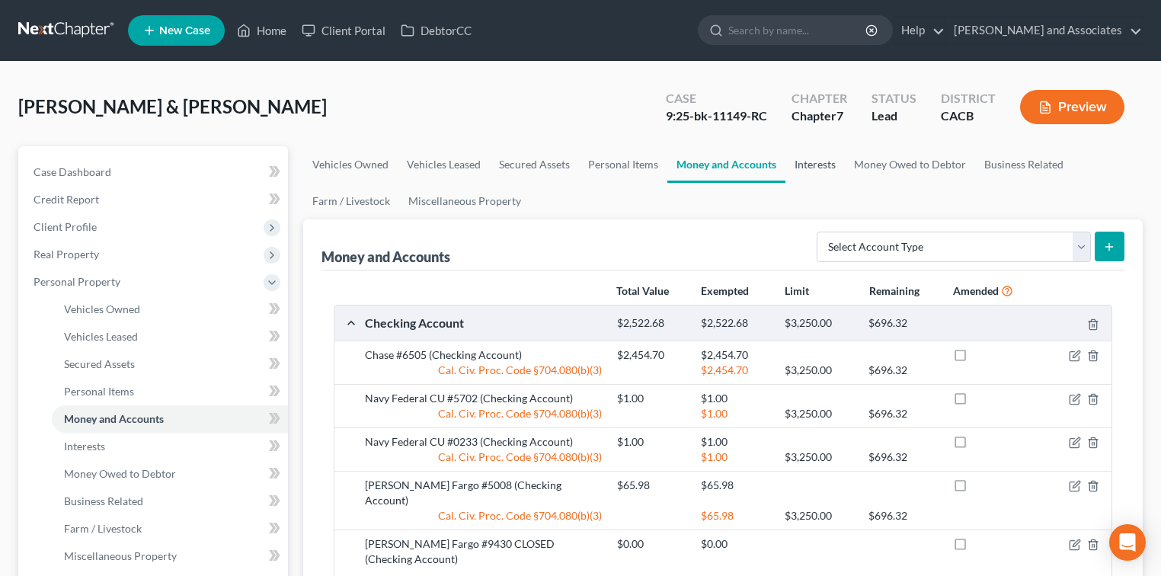
click at [807, 162] on link "Interests" at bounding box center [814, 164] width 59 height 37
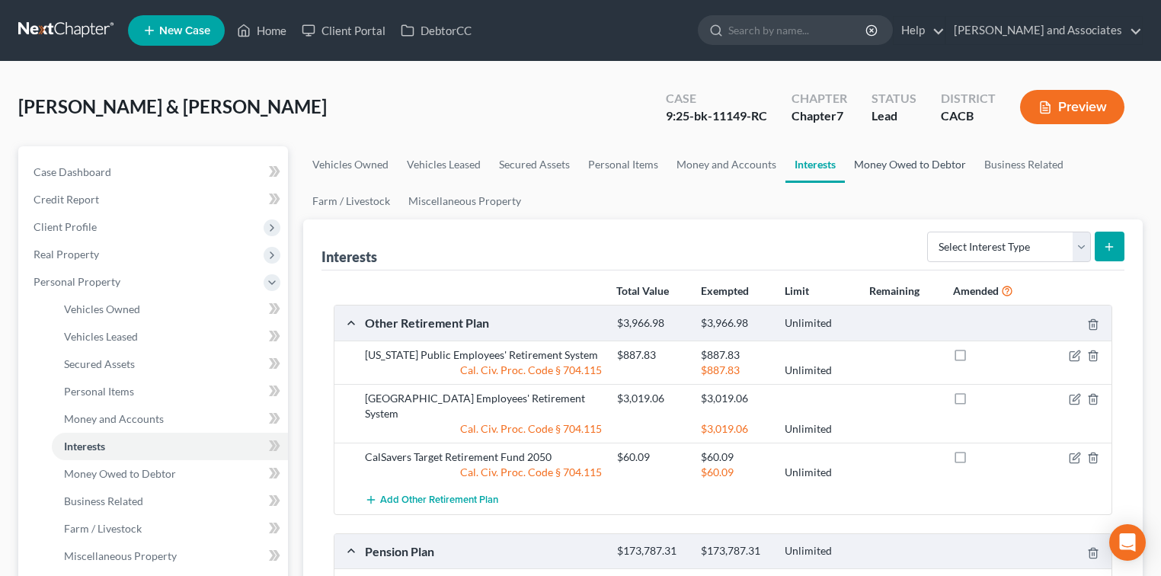
click at [911, 170] on link "Money Owed to Debtor" at bounding box center [910, 164] width 130 height 37
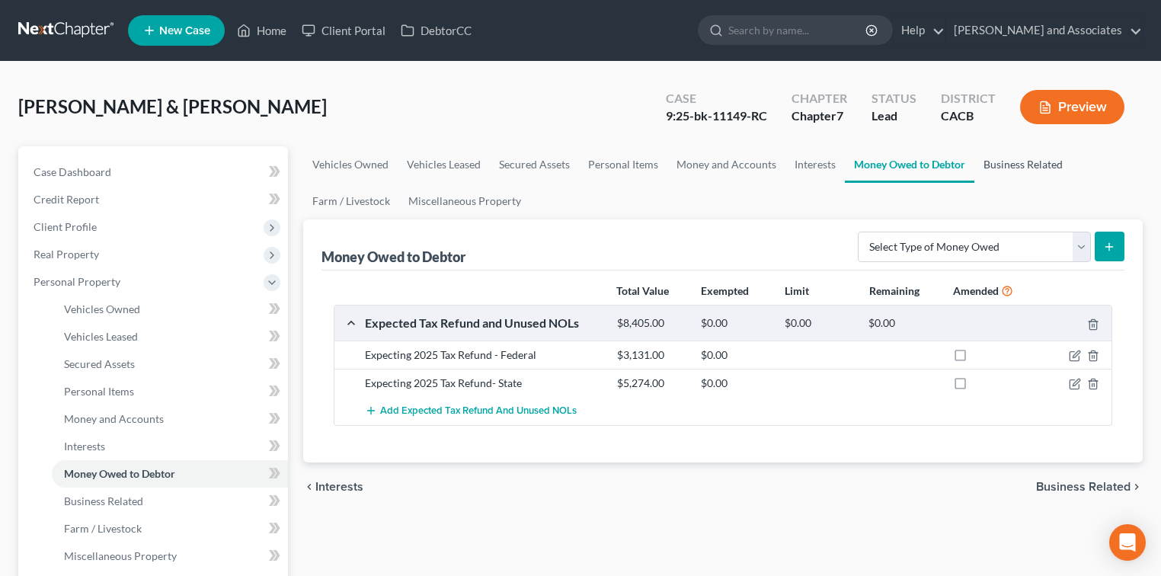
click at [1009, 171] on link "Business Related" at bounding box center [1023, 164] width 98 height 37
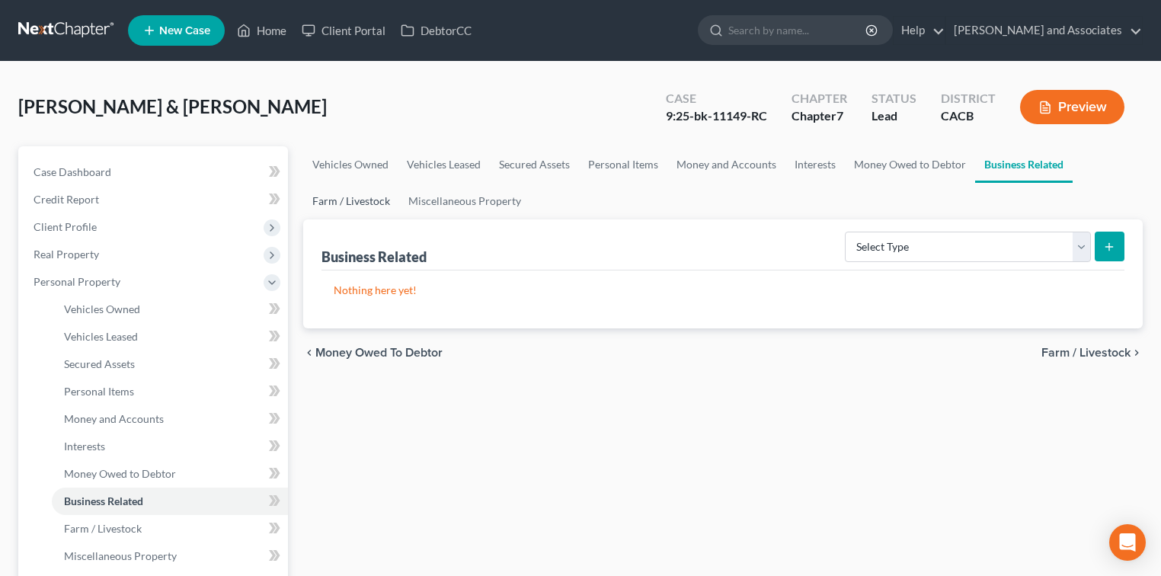
click at [353, 206] on link "Farm / Livestock" at bounding box center [351, 201] width 96 height 37
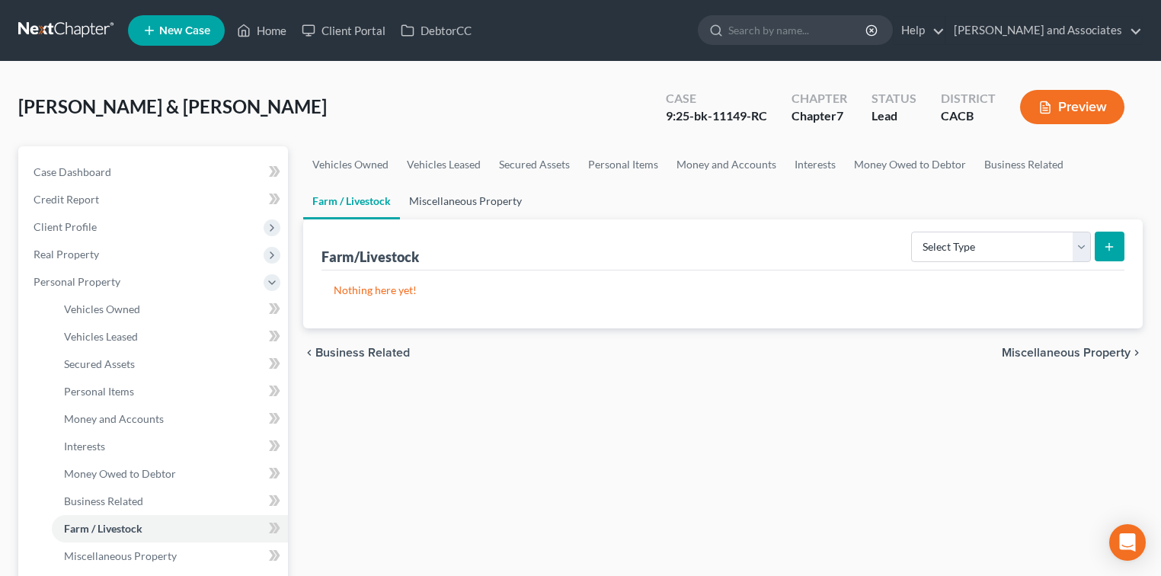
click at [424, 203] on link "Miscellaneous Property" at bounding box center [465, 201] width 131 height 37
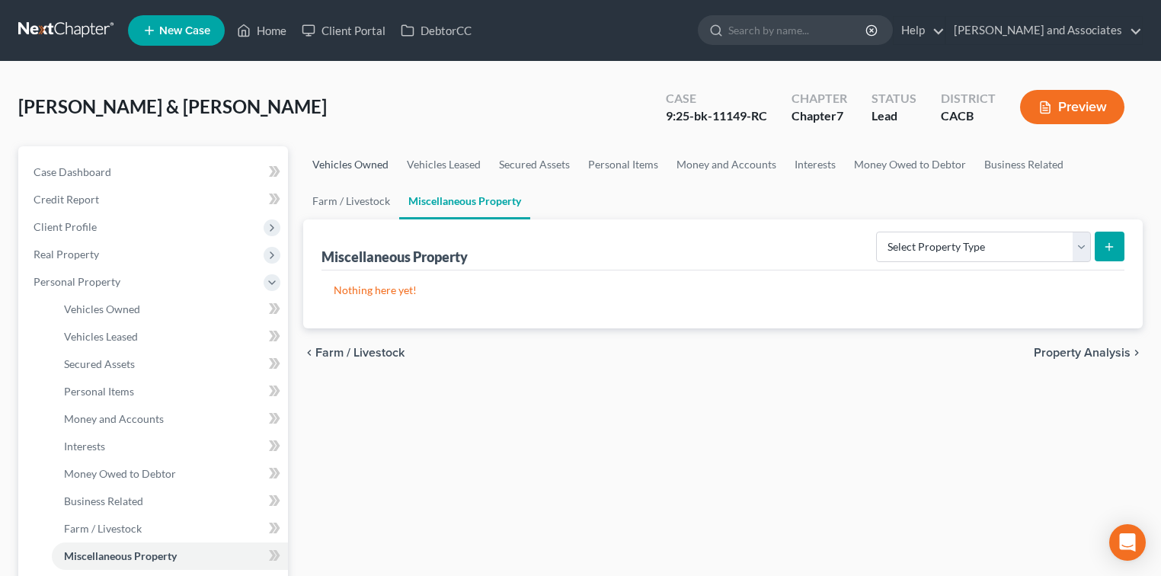
click at [344, 169] on link "Vehicles Owned" at bounding box center [350, 164] width 94 height 37
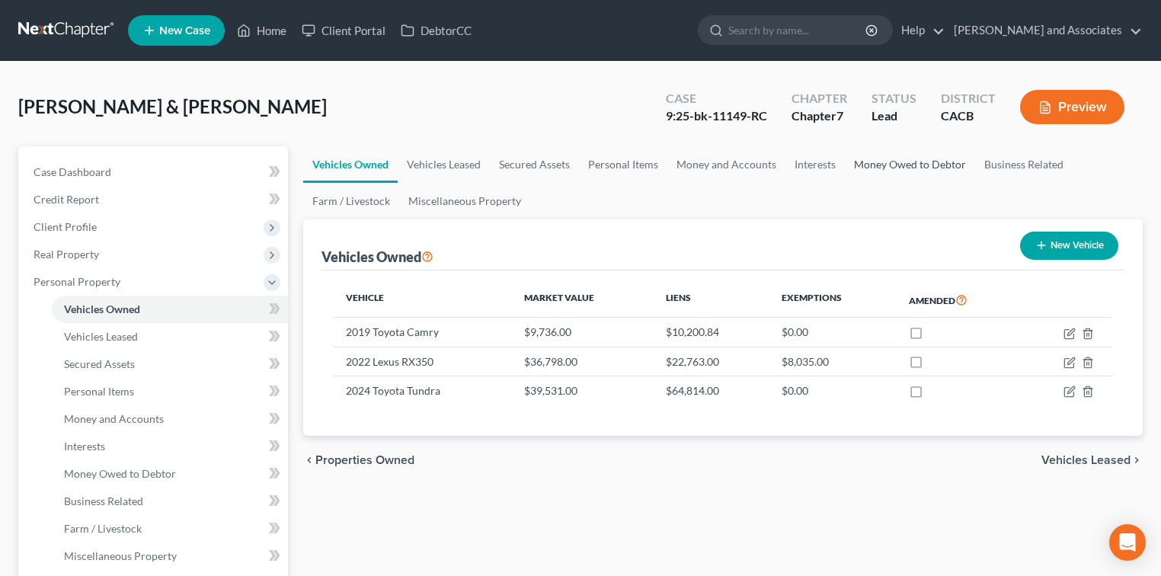
click at [879, 164] on link "Money Owed to Debtor" at bounding box center [910, 164] width 130 height 37
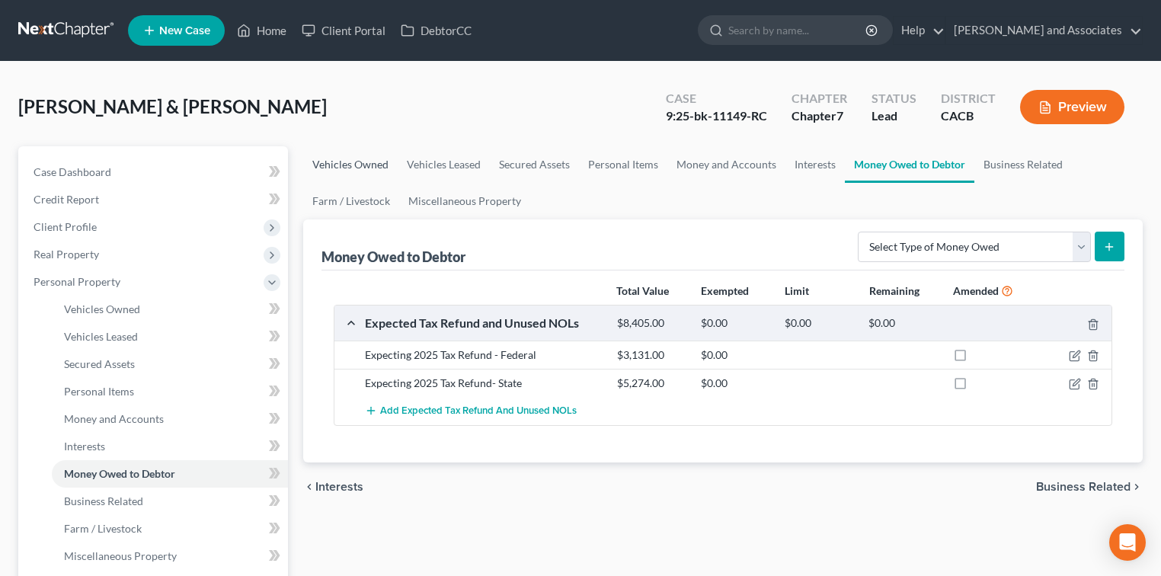
click at [350, 162] on link "Vehicles Owned" at bounding box center [350, 164] width 94 height 37
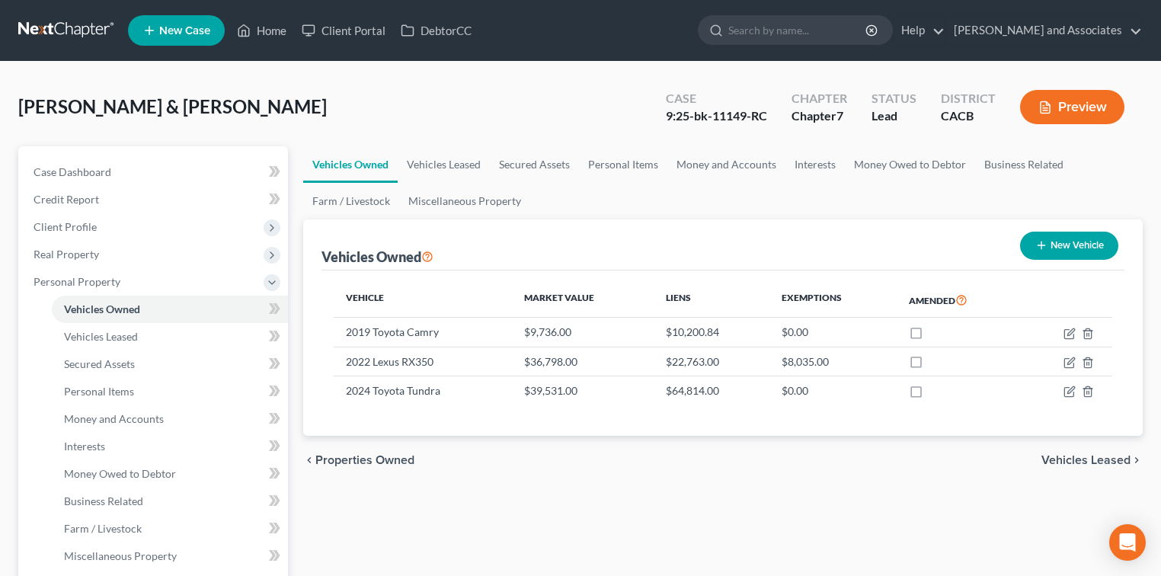
click at [350, 162] on link "Vehicles Owned" at bounding box center [350, 164] width 94 height 37
click at [450, 168] on link "Vehicles Leased" at bounding box center [444, 164] width 92 height 37
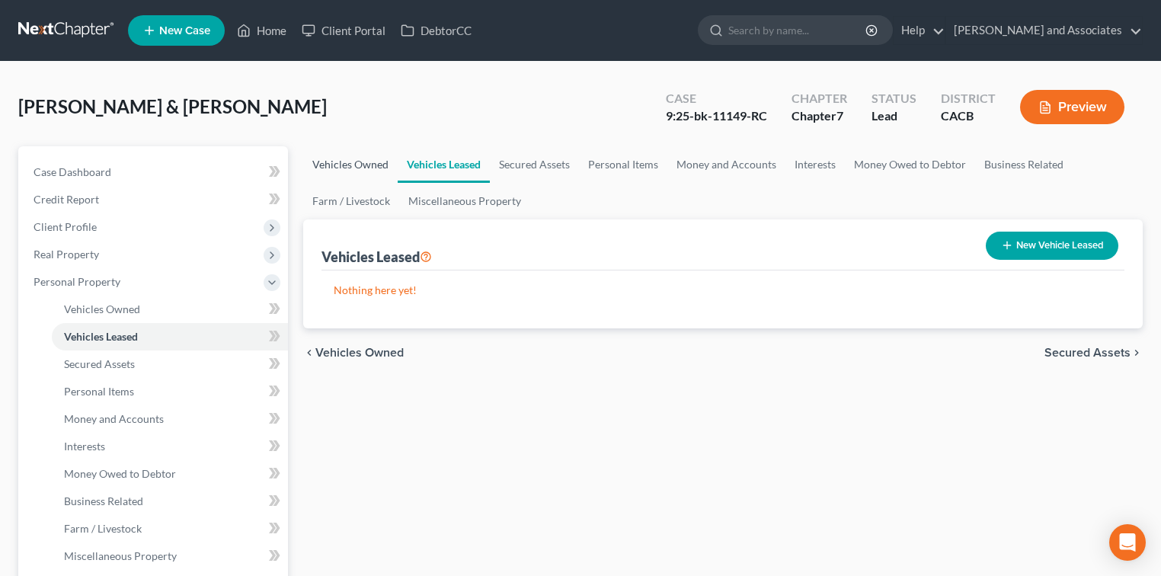
click at [357, 171] on link "Vehicles Owned" at bounding box center [350, 164] width 94 height 37
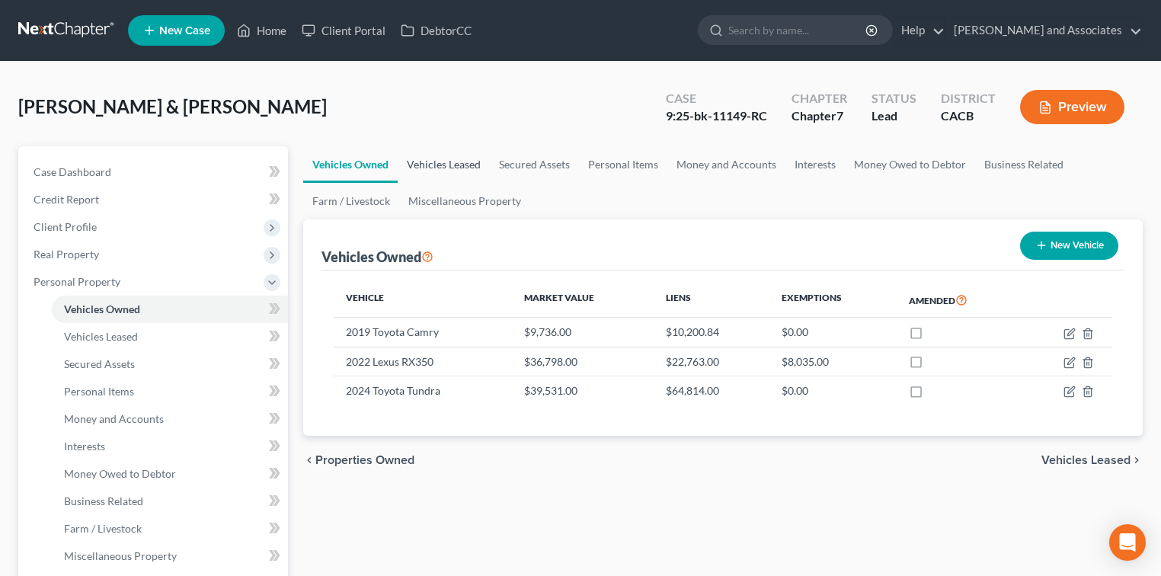
click at [462, 169] on link "Vehicles Leased" at bounding box center [444, 164] width 92 height 37
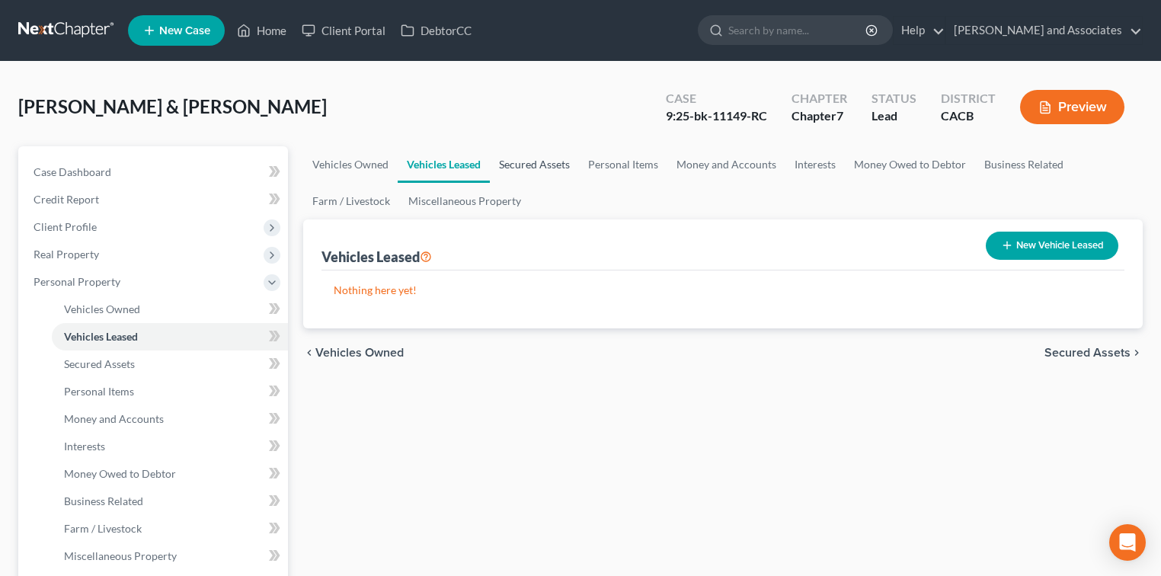
click at [505, 162] on link "Secured Assets" at bounding box center [534, 164] width 89 height 37
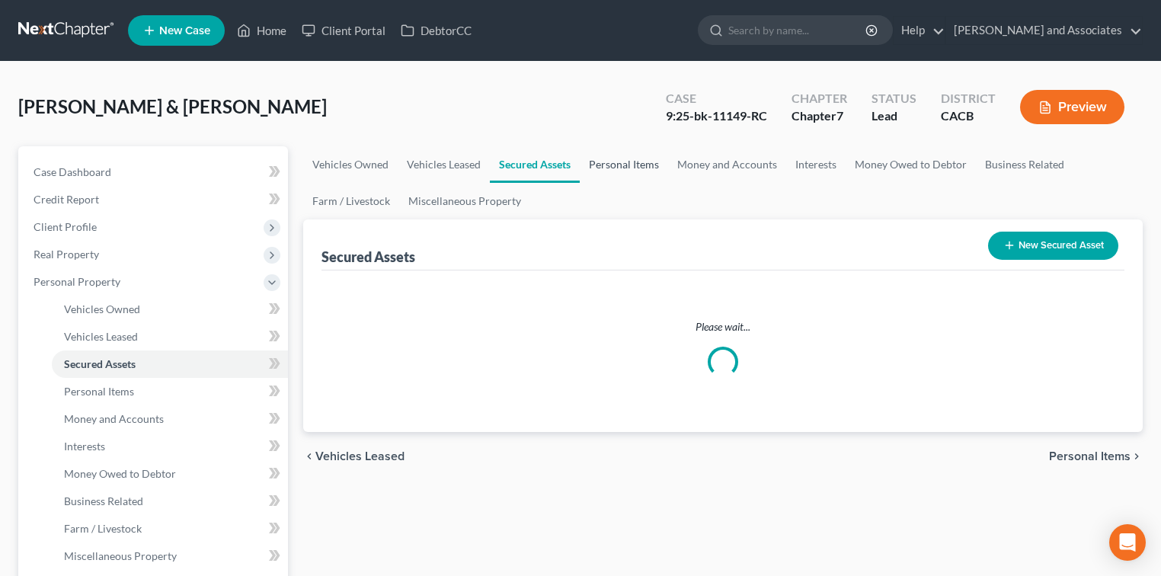
click at [652, 162] on link "Personal Items" at bounding box center [624, 164] width 88 height 37
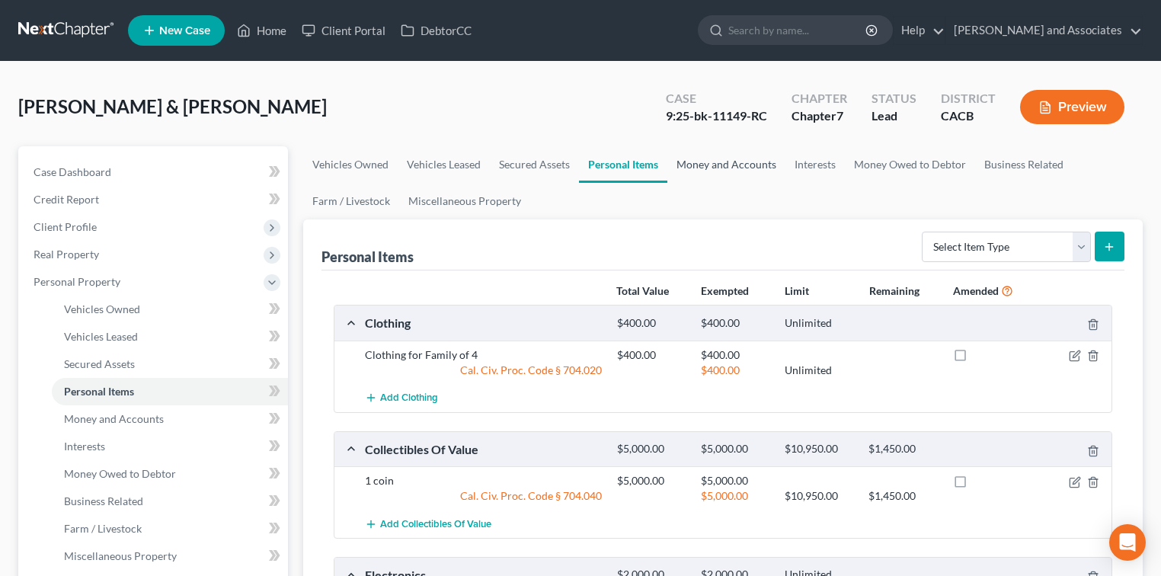
click at [752, 164] on link "Money and Accounts" at bounding box center [726, 164] width 118 height 37
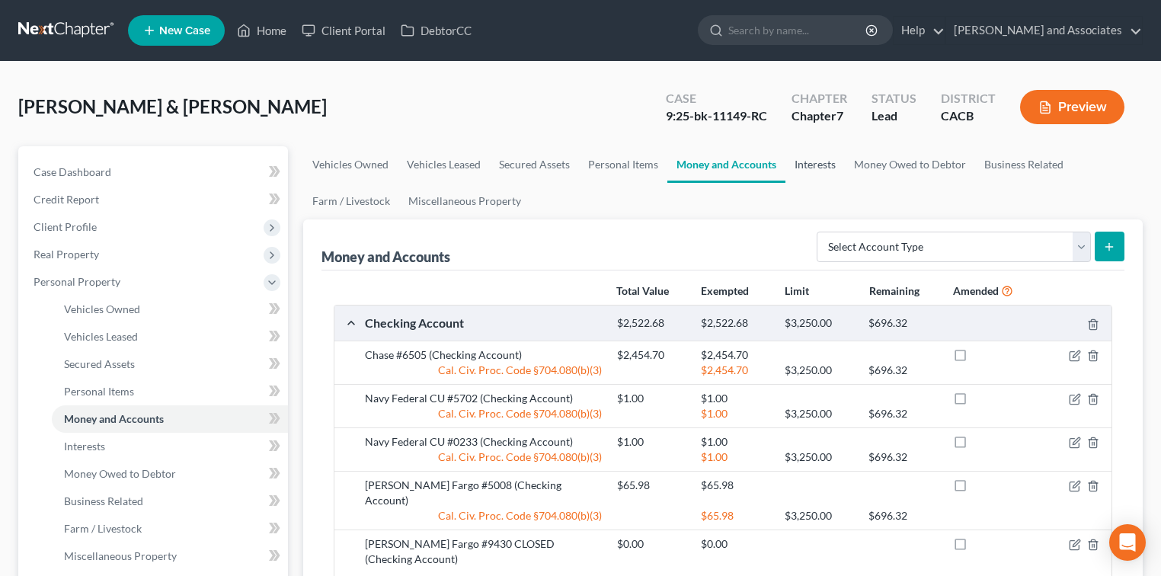
click at [828, 166] on link "Interests" at bounding box center [814, 164] width 59 height 37
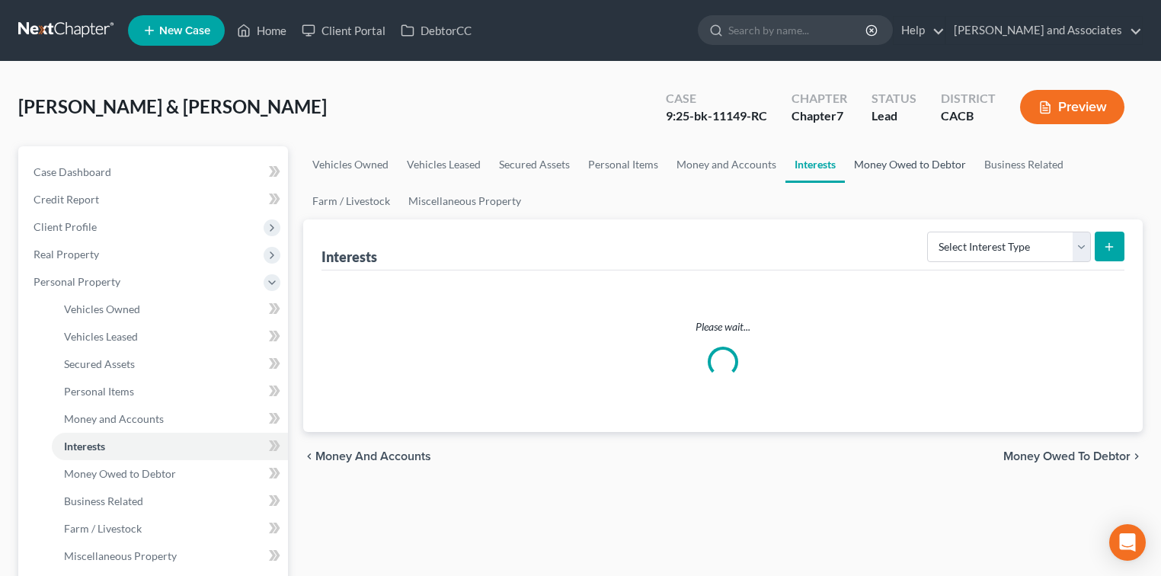
click at [872, 166] on link "Money Owed to Debtor" at bounding box center [910, 164] width 130 height 37
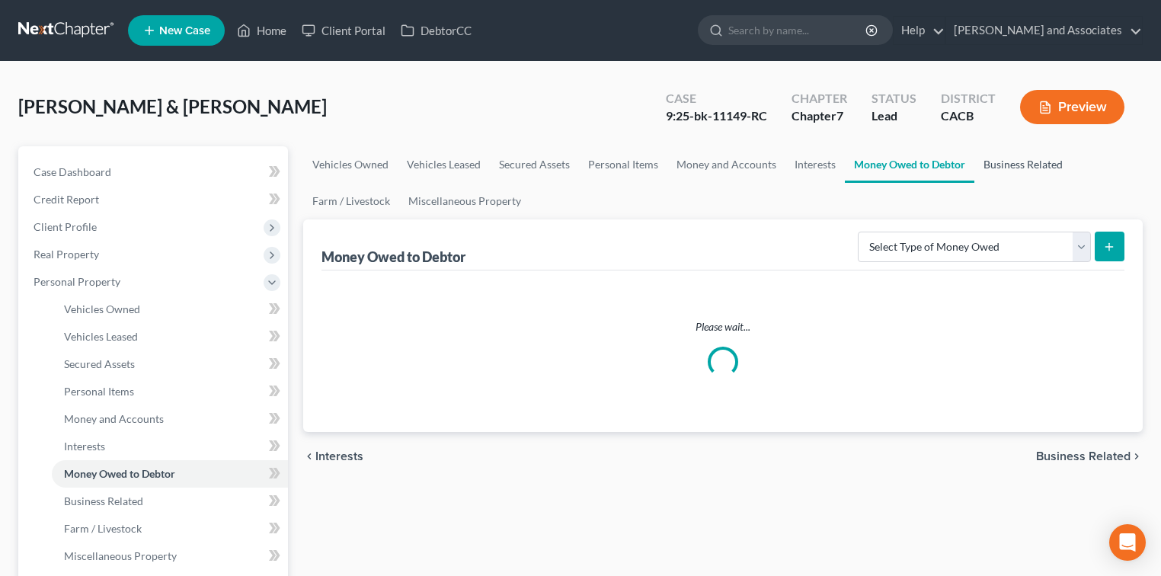
click at [1021, 165] on link "Business Related" at bounding box center [1023, 164] width 98 height 37
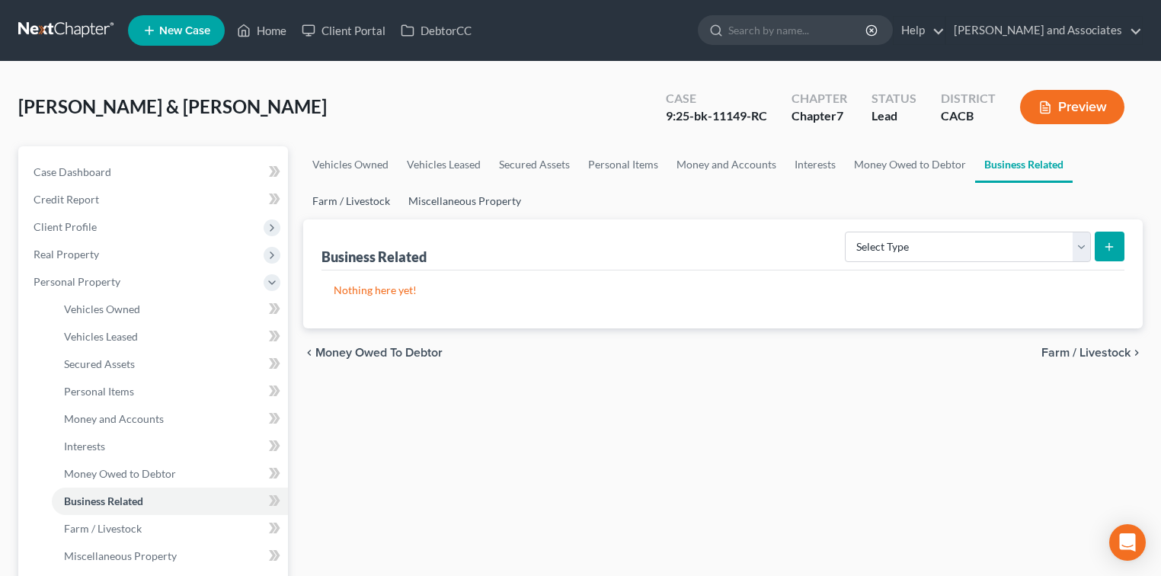
click at [360, 200] on link "Farm / Livestock" at bounding box center [351, 201] width 96 height 37
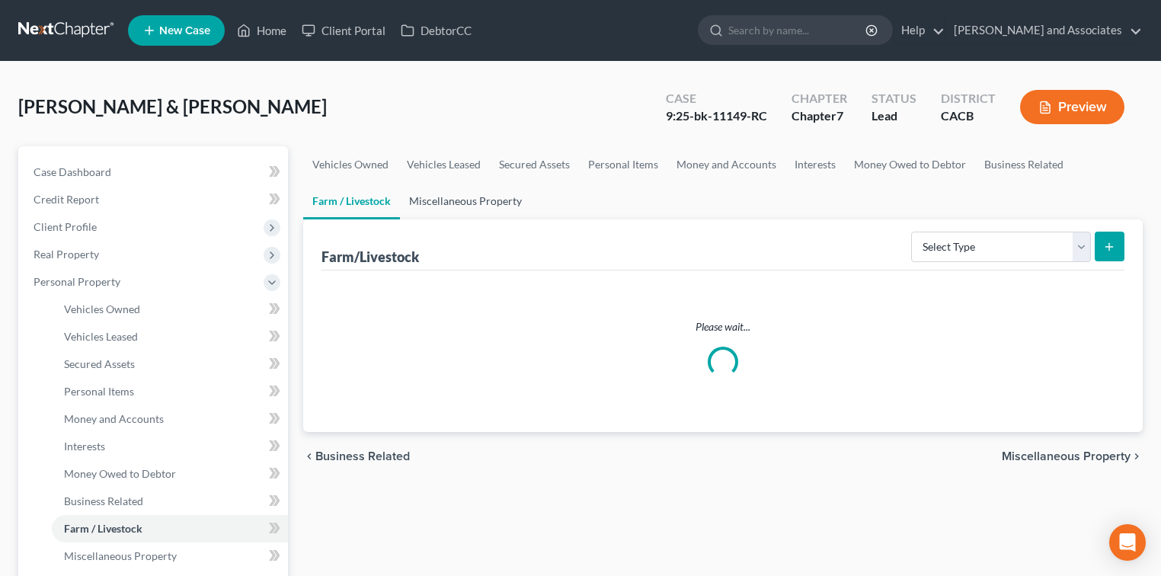
click at [475, 194] on link "Miscellaneous Property" at bounding box center [465, 201] width 131 height 37
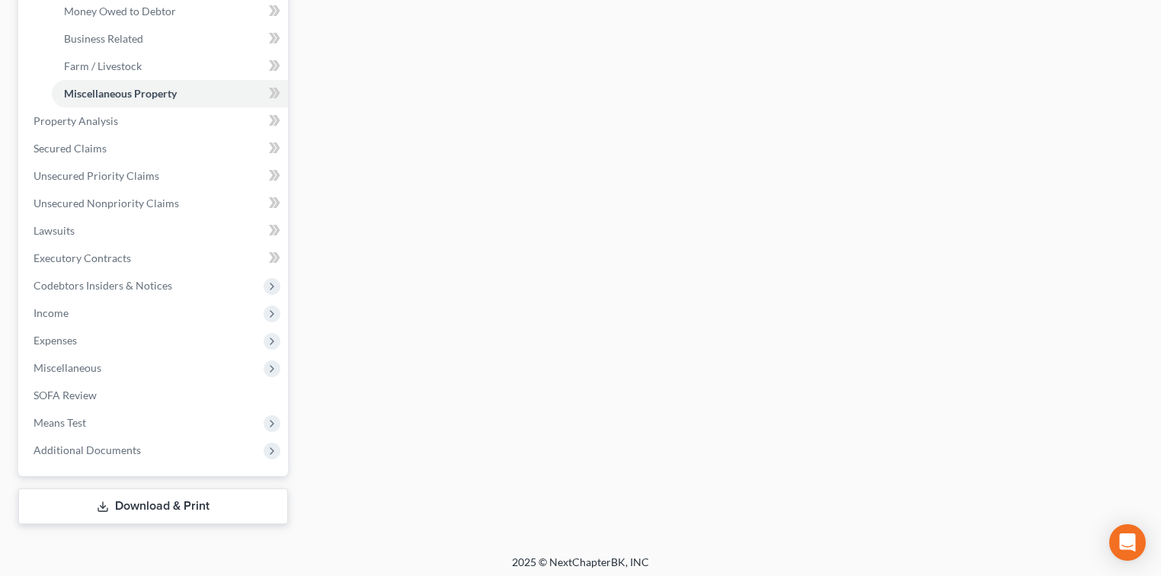
scroll to position [467, 0]
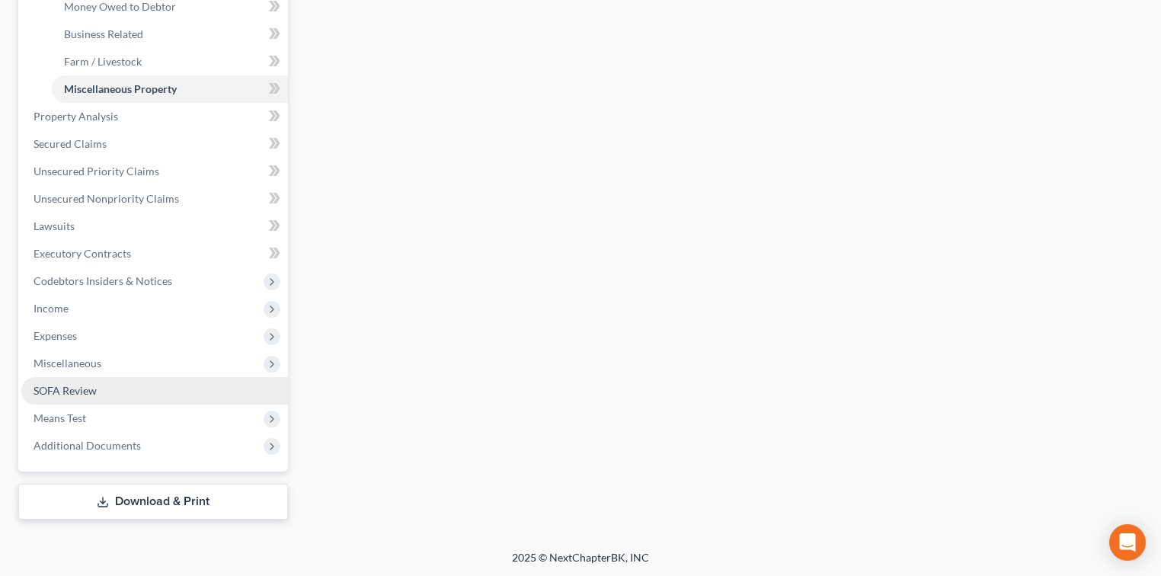
click at [107, 396] on link "SOFA Review" at bounding box center [154, 390] width 267 height 27
